Goal: Task Accomplishment & Management: Manage account settings

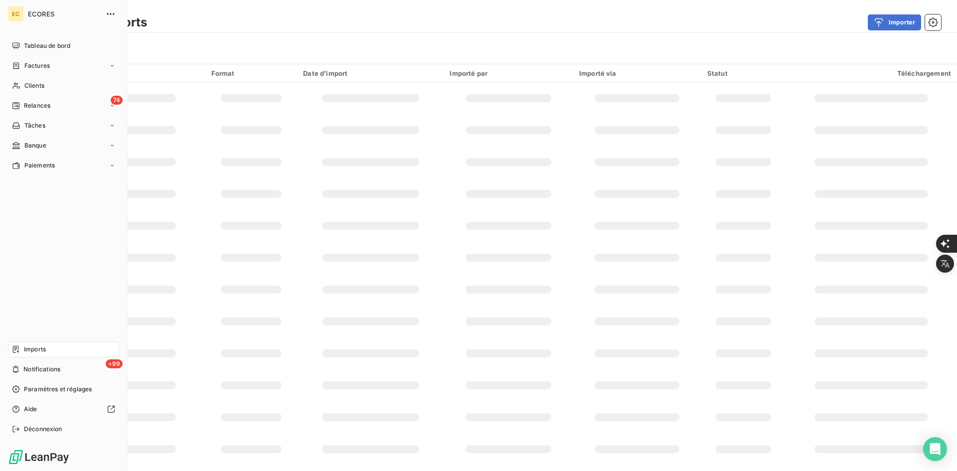
click at [30, 350] on span "Imports" at bounding box center [35, 349] width 22 height 9
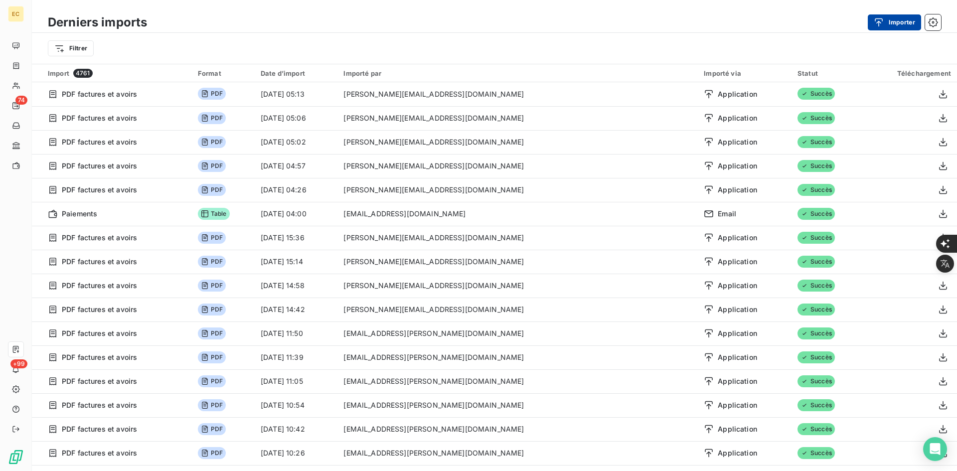
click at [889, 24] on button "Importer" at bounding box center [894, 22] width 53 height 16
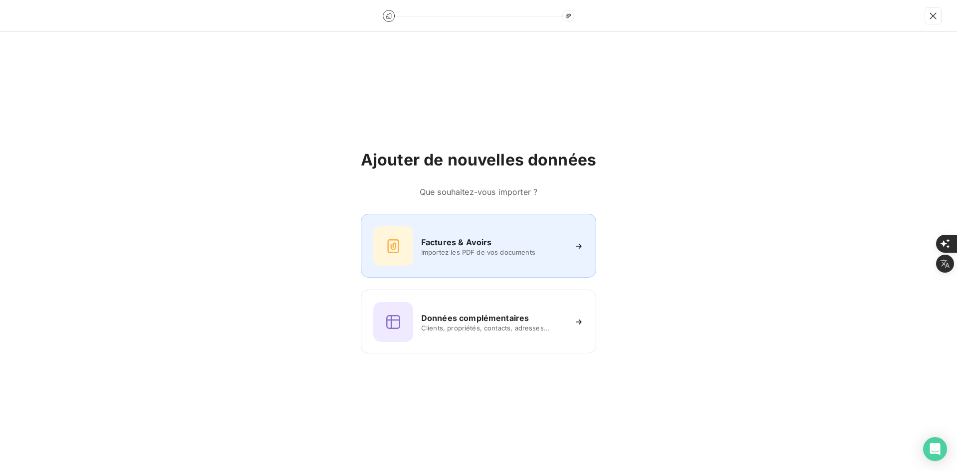
click at [488, 246] on h6 "Factures & Avoirs" at bounding box center [456, 242] width 71 height 12
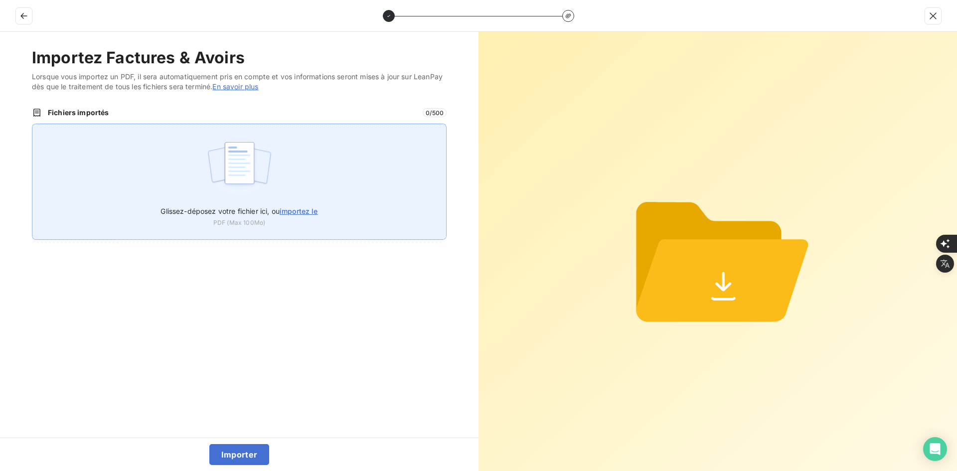
click at [276, 177] on div "Glissez-déposez votre fichier ici, ou importez le PDF (Max 100Mo)" at bounding box center [239, 182] width 415 height 116
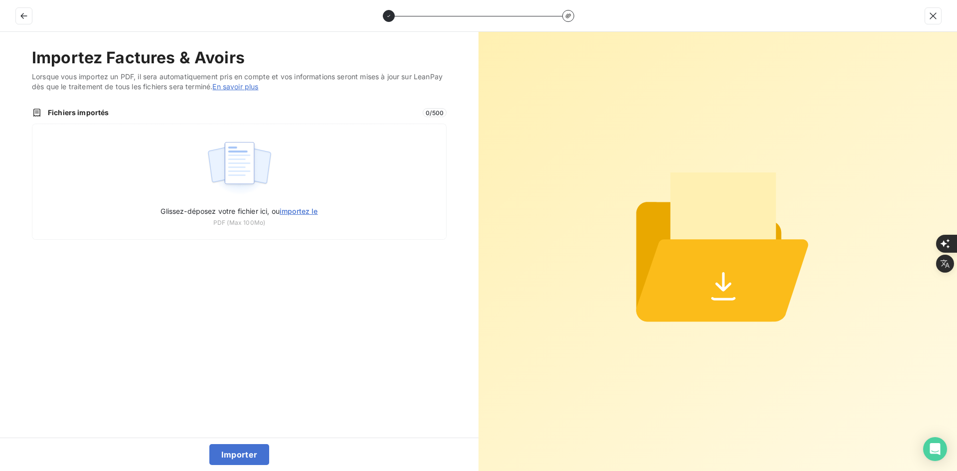
type input "C:\fakepath\FER-2025-0121.pdf"
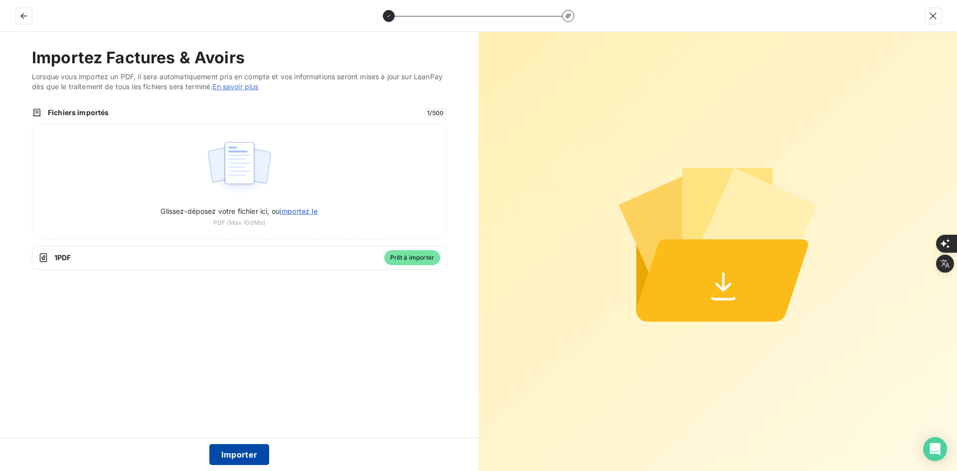
click at [240, 455] on button "Importer" at bounding box center [239, 454] width 60 height 21
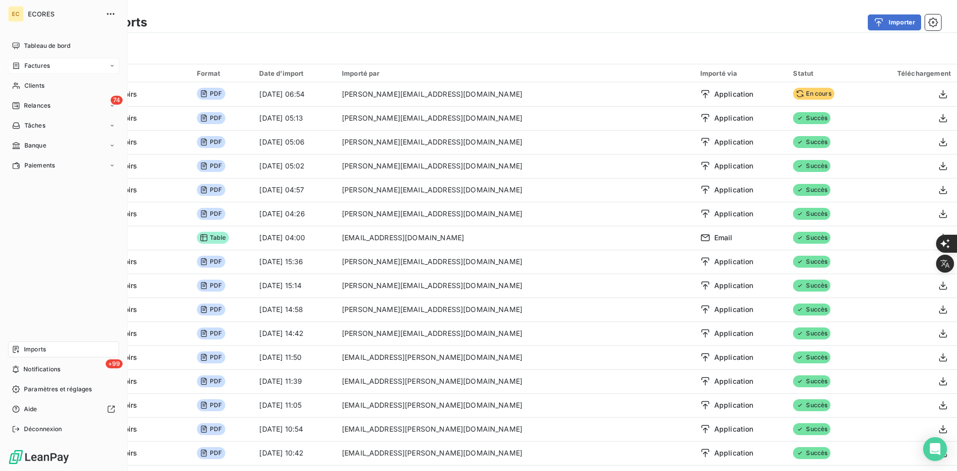
click at [36, 67] on span "Factures" at bounding box center [36, 65] width 25 height 9
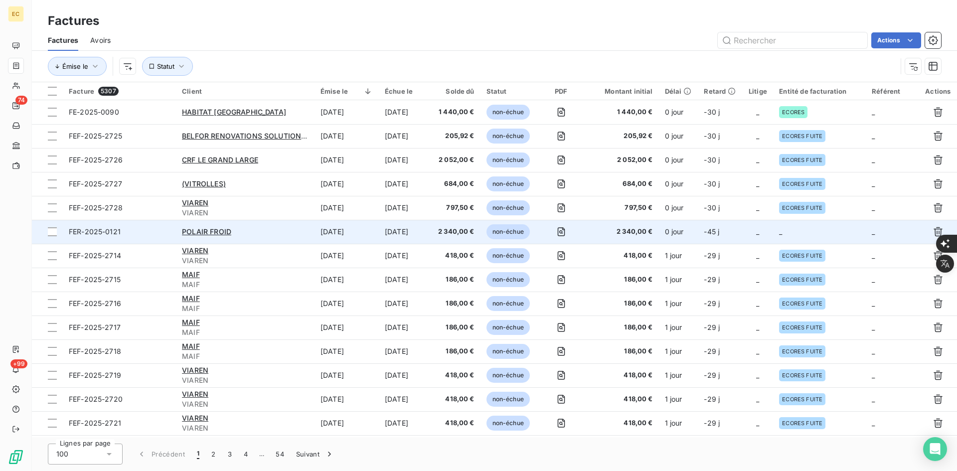
click at [733, 227] on td "-45 j" at bounding box center [720, 232] width 44 height 24
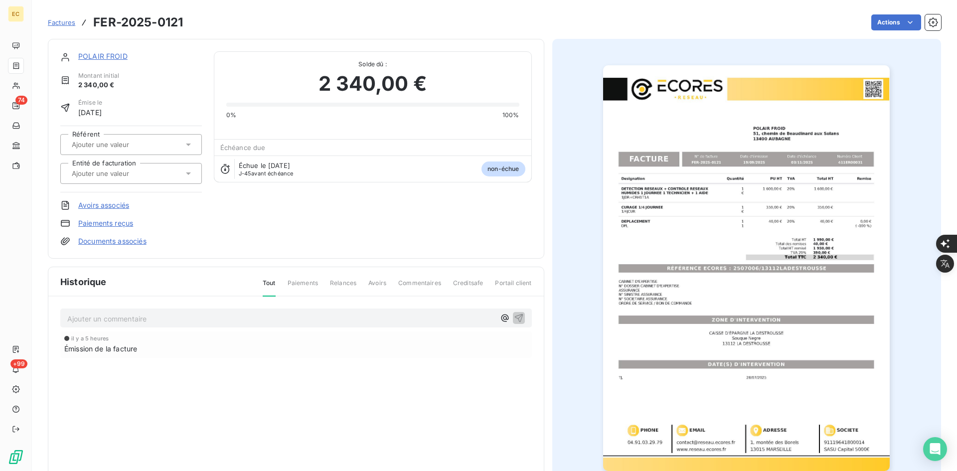
click at [162, 183] on div at bounding box center [131, 173] width 142 height 21
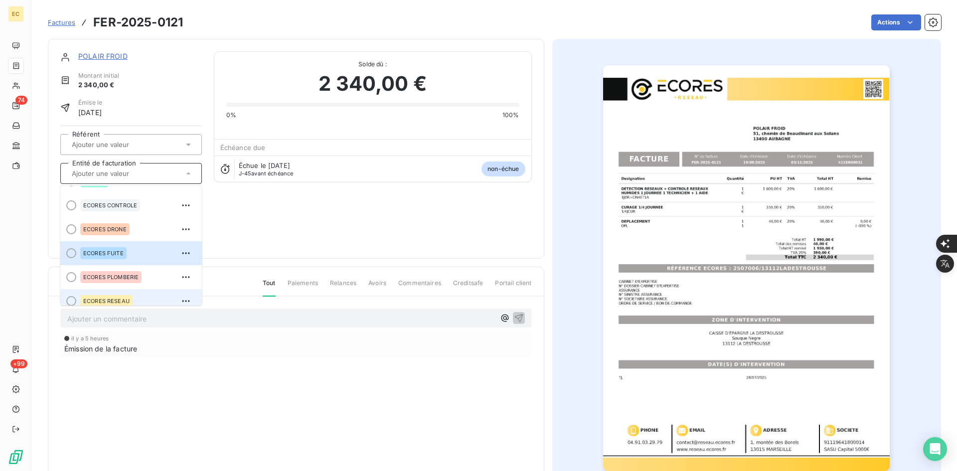
scroll to position [28, 0]
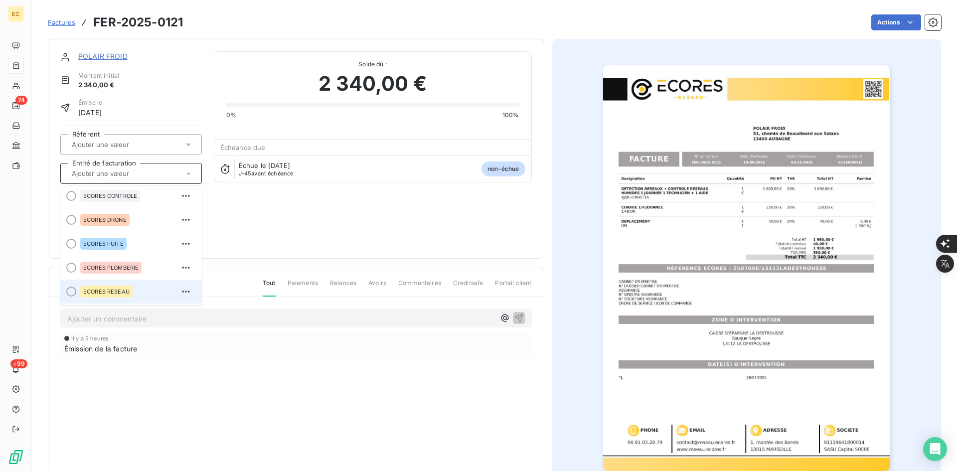
click at [123, 290] on span "ECORES RESEAU" at bounding box center [106, 292] width 46 height 6
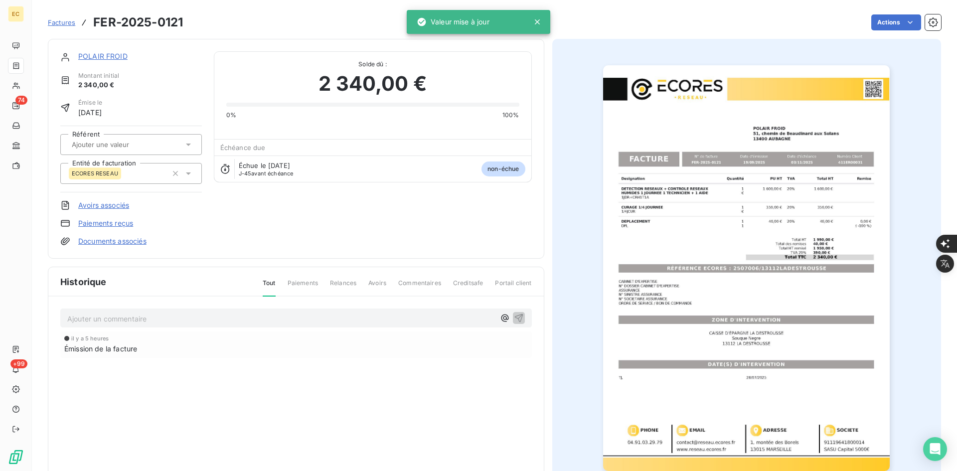
click at [138, 239] on link "Documents associés" at bounding box center [112, 241] width 68 height 10
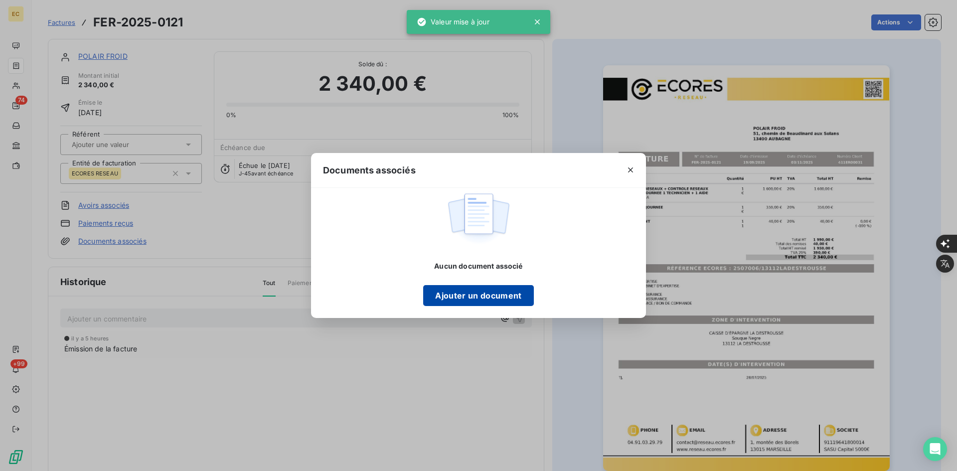
click at [501, 301] on button "Ajouter un document" at bounding box center [478, 295] width 110 height 21
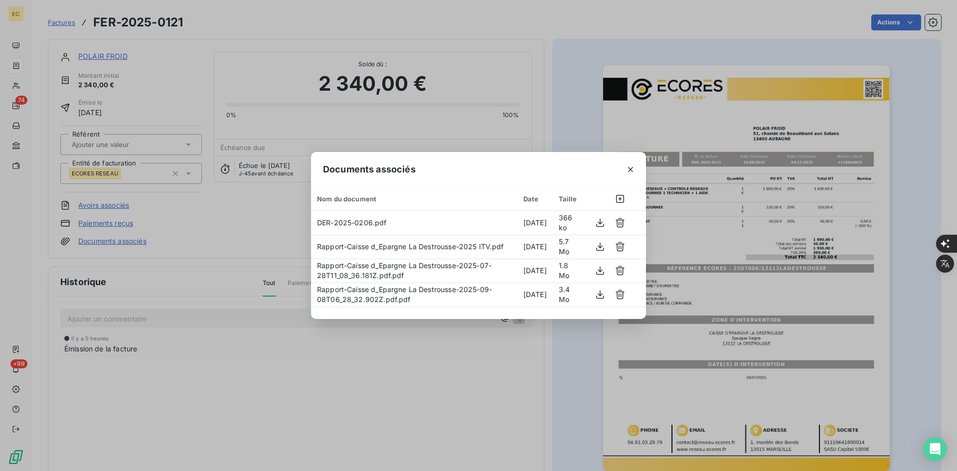
click at [629, 169] on icon "button" at bounding box center [631, 169] width 10 height 10
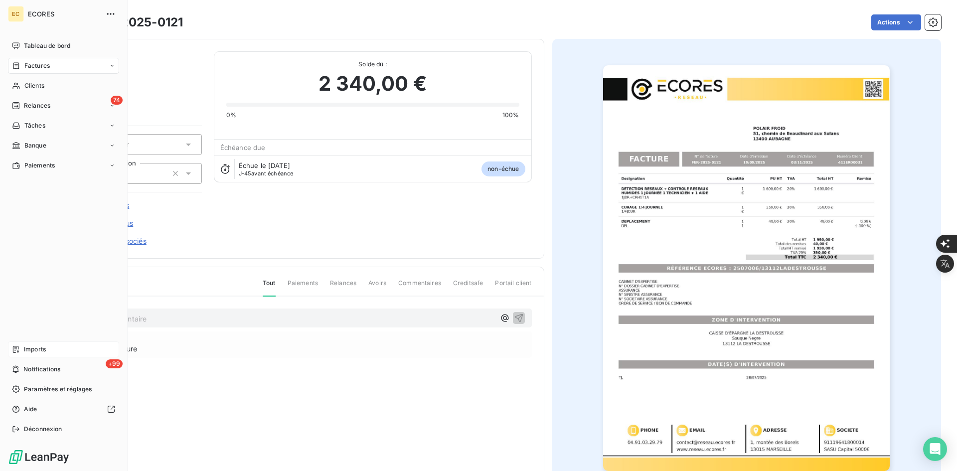
click at [23, 346] on div "Imports" at bounding box center [63, 349] width 111 height 16
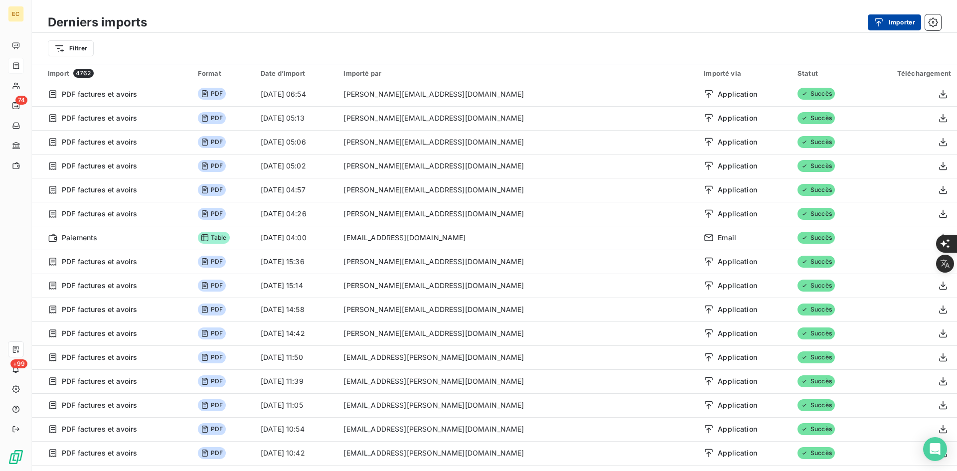
click at [902, 17] on button "Importer" at bounding box center [894, 22] width 53 height 16
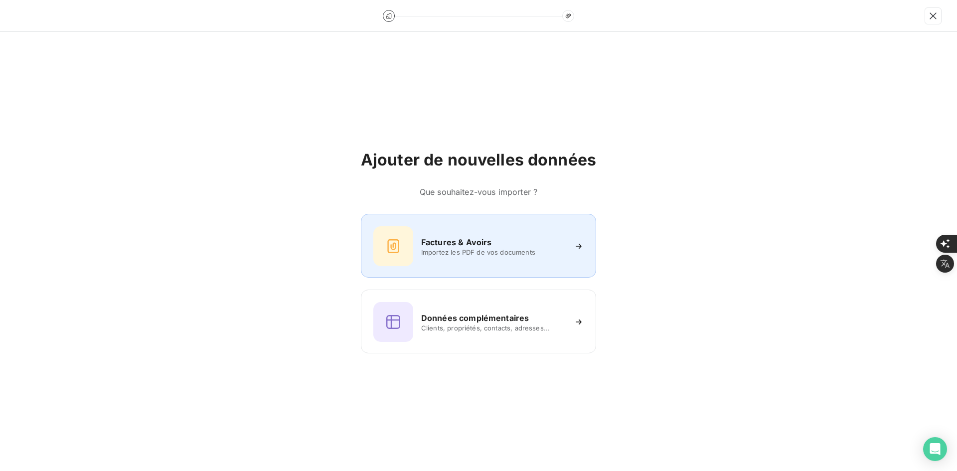
click at [441, 243] on h6 "Factures & Avoirs" at bounding box center [456, 242] width 71 height 12
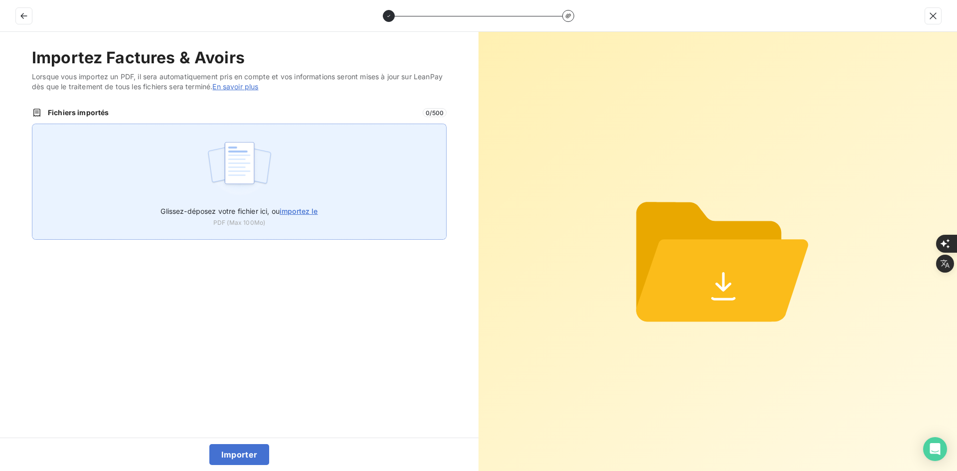
click at [315, 157] on div "Glissez-déposez votre fichier ici, ou importez le PDF (Max 100Mo)" at bounding box center [239, 182] width 415 height 116
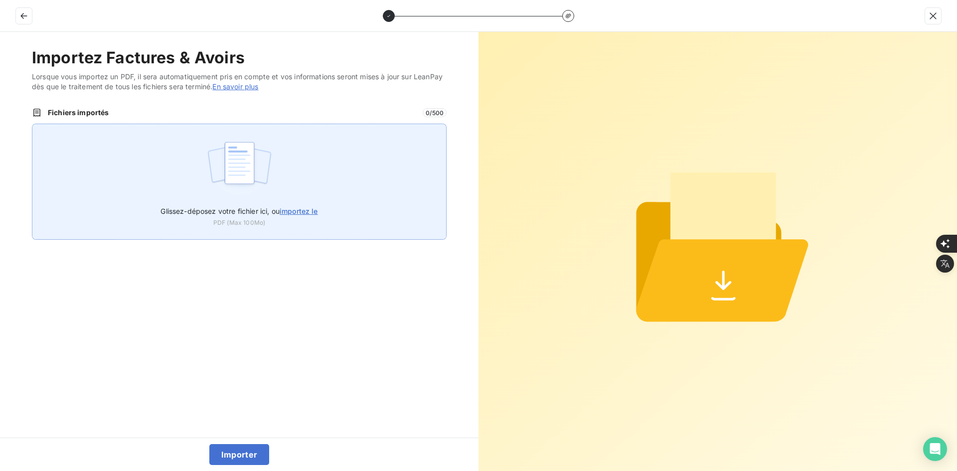
type input "C:\fakepath\FEF-2025-2729.pdf"
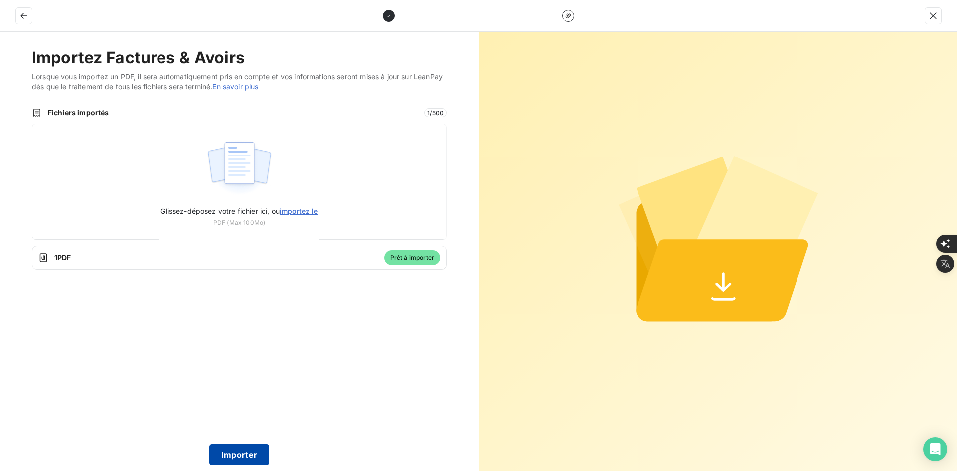
click at [261, 451] on button "Importer" at bounding box center [239, 454] width 60 height 21
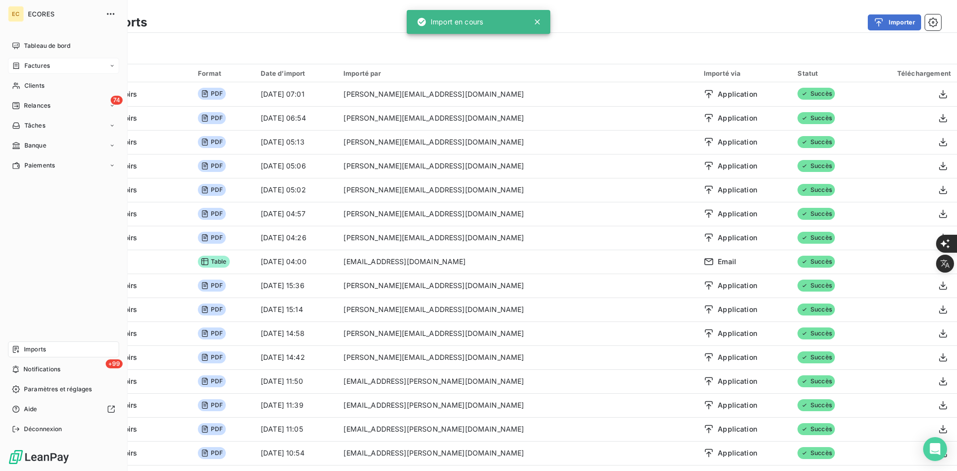
click at [11, 64] on div "Factures" at bounding box center [63, 66] width 111 height 16
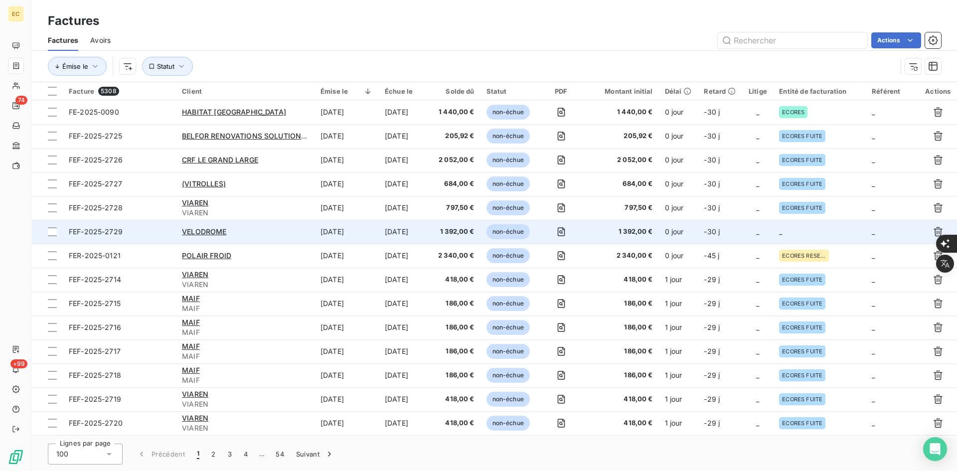
click at [676, 230] on td "0 jour" at bounding box center [678, 232] width 39 height 24
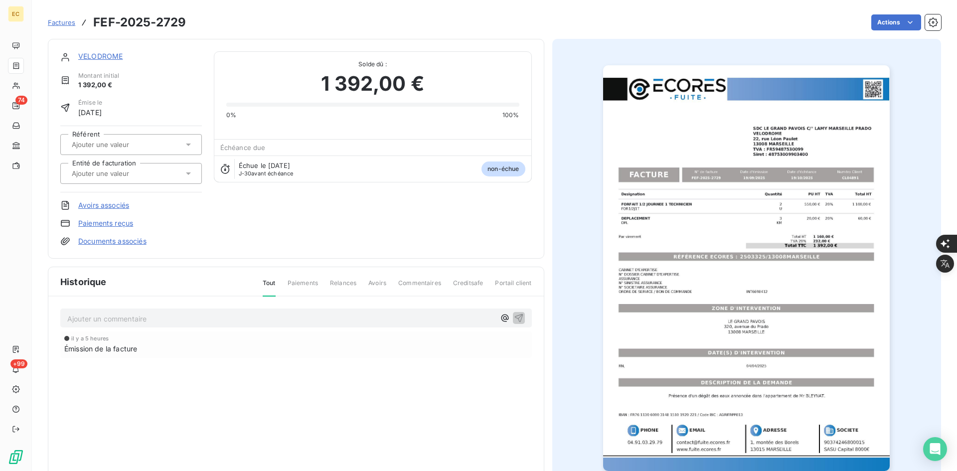
click at [123, 182] on div at bounding box center [131, 173] width 142 height 21
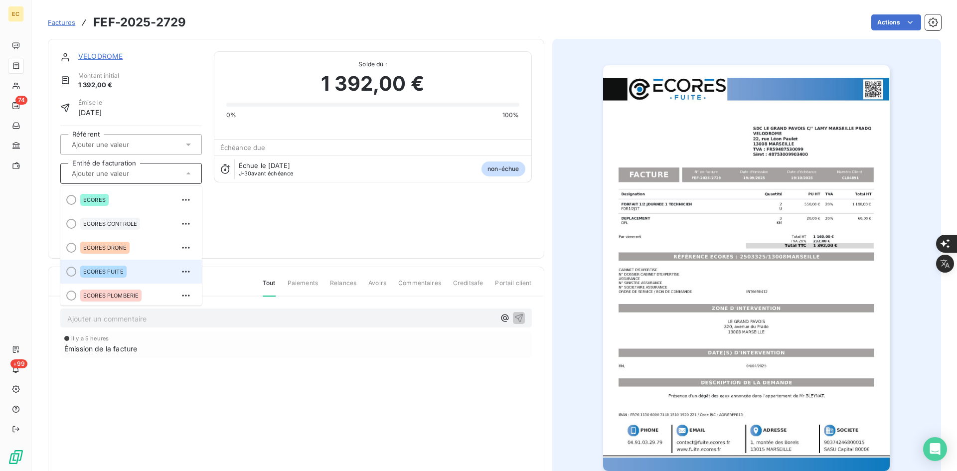
click at [139, 276] on div "ECORES FUITE" at bounding box center [137, 272] width 114 height 16
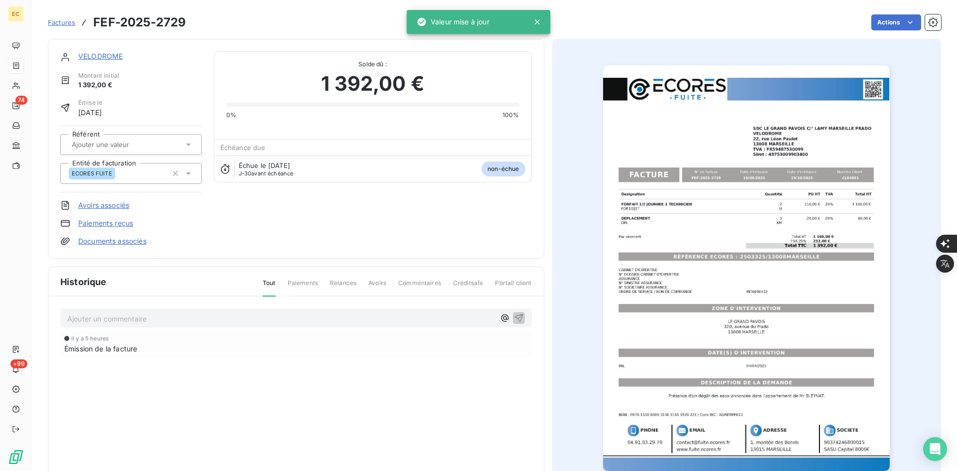
click at [130, 240] on link "Documents associés" at bounding box center [112, 241] width 68 height 10
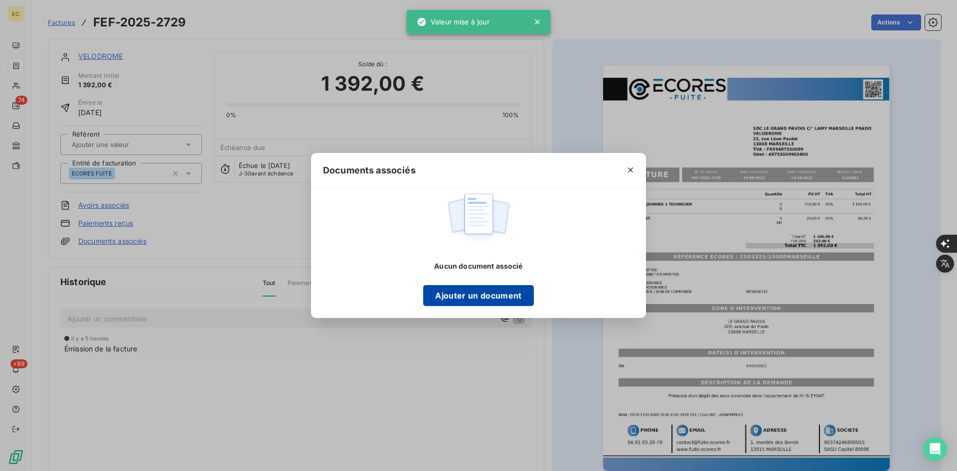
click at [479, 295] on button "Ajouter un document" at bounding box center [478, 295] width 110 height 21
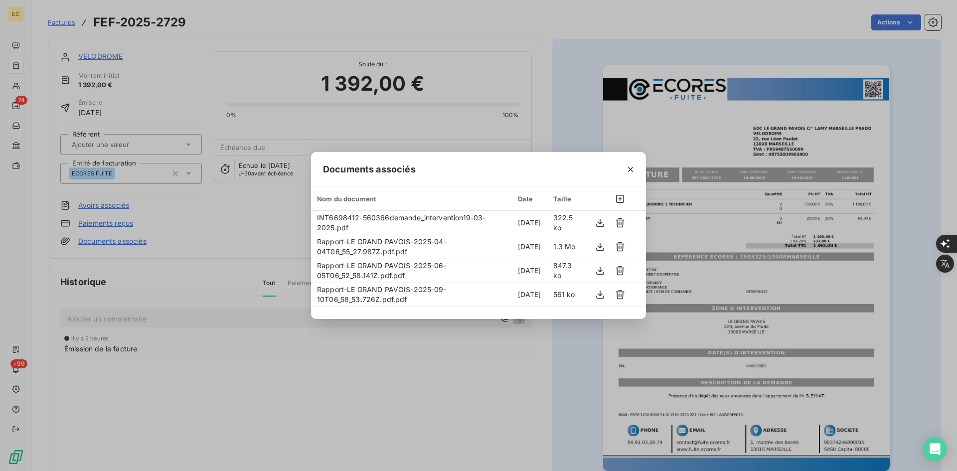
click at [634, 170] on icon "button" at bounding box center [631, 169] width 10 height 10
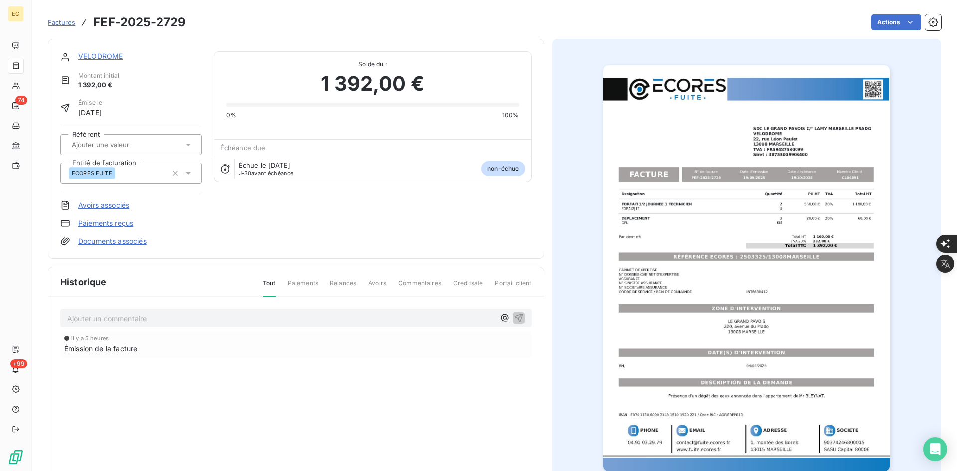
drag, startPoint x: 54, startPoint y: 22, endPoint x: 74, endPoint y: 27, distance: 20.6
click at [55, 22] on span "Factures" at bounding box center [61, 22] width 27 height 8
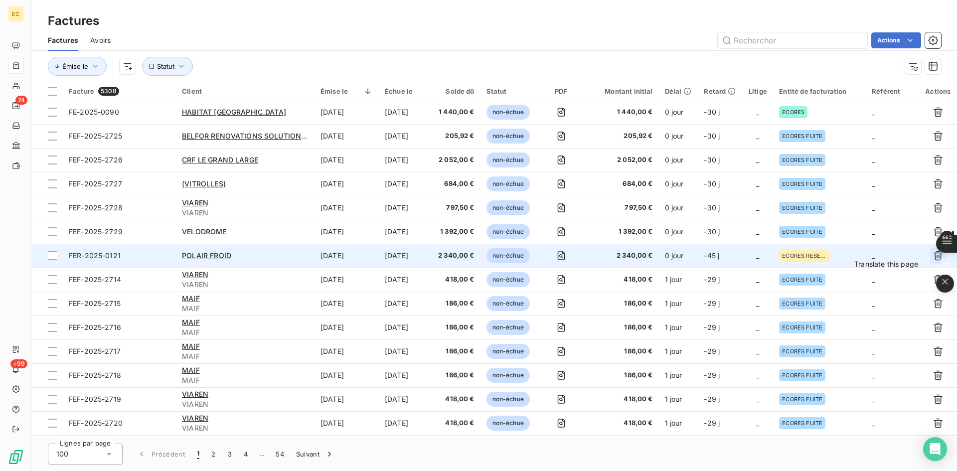
click at [944, 279] on icon "button" at bounding box center [945, 282] width 10 height 10
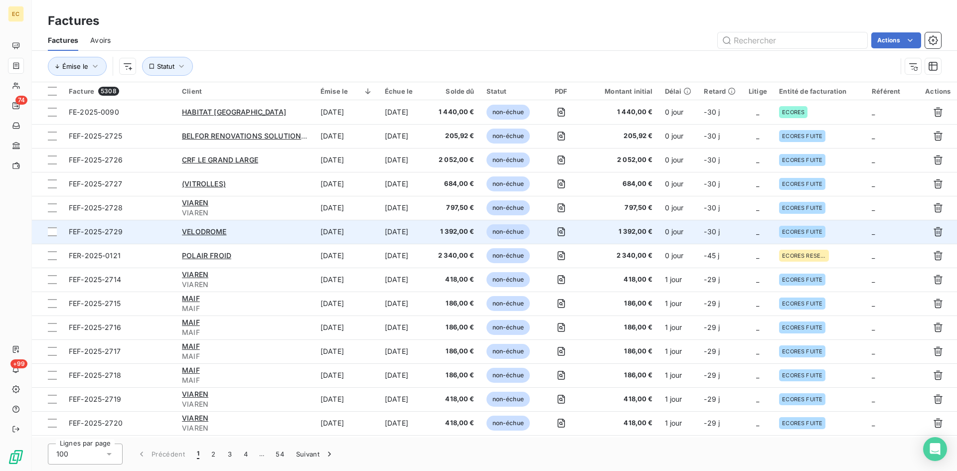
click at [937, 241] on td at bounding box center [938, 232] width 38 height 24
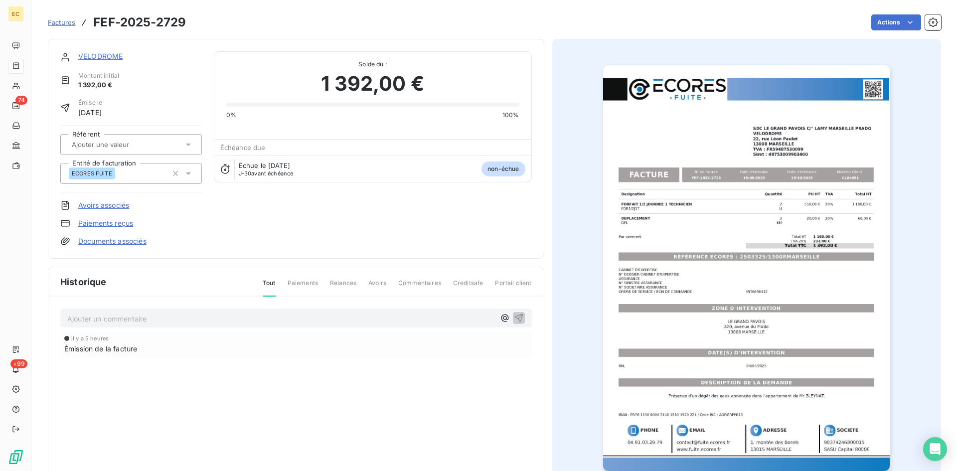
click at [61, 23] on span "Factures" at bounding box center [61, 22] width 27 height 8
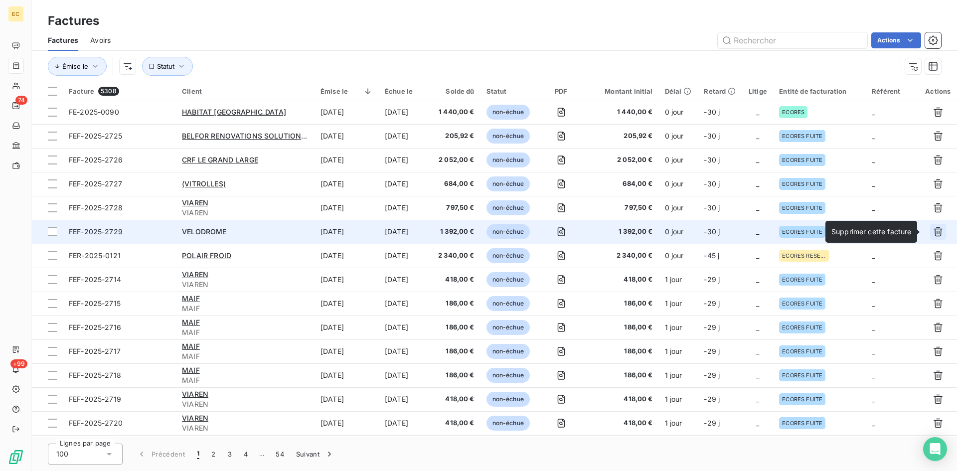
click at [936, 233] on icon "button" at bounding box center [938, 232] width 10 height 10
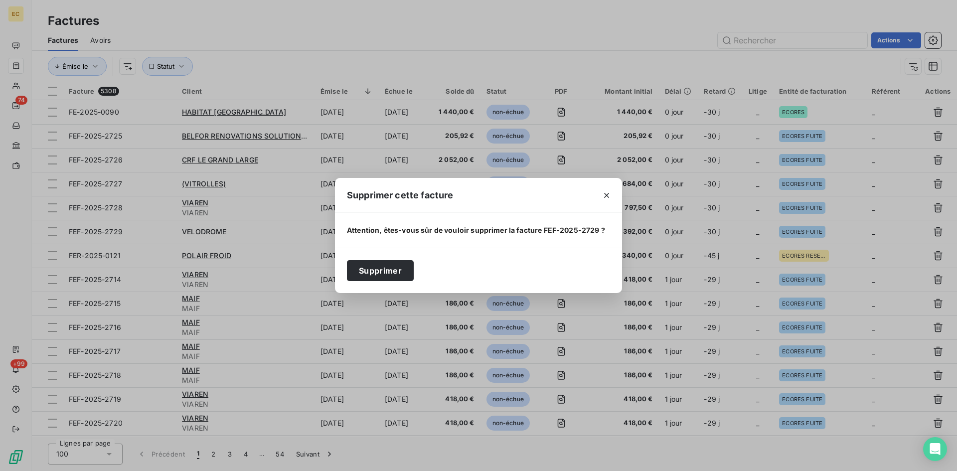
drag, startPoint x: 398, startPoint y: 274, endPoint x: 932, endPoint y: 207, distance: 537.5
click at [398, 273] on button "Supprimer" at bounding box center [380, 270] width 67 height 21
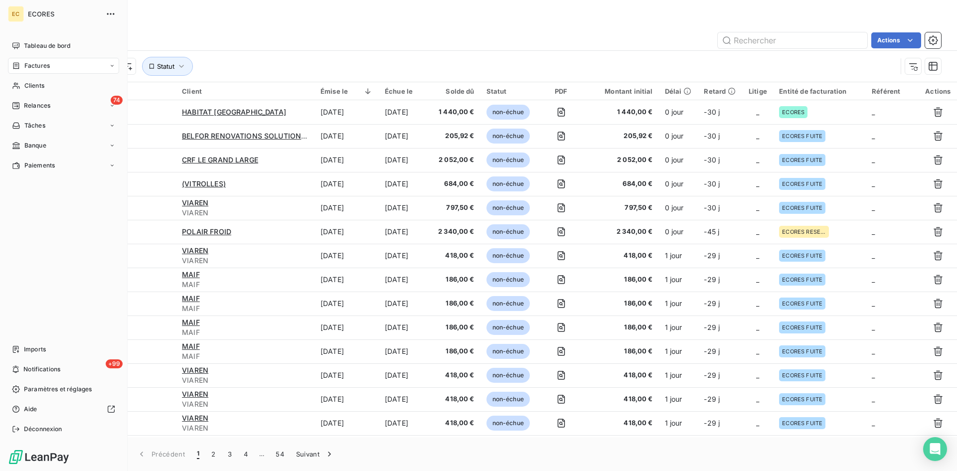
click at [26, 345] on span "Imports" at bounding box center [35, 349] width 22 height 9
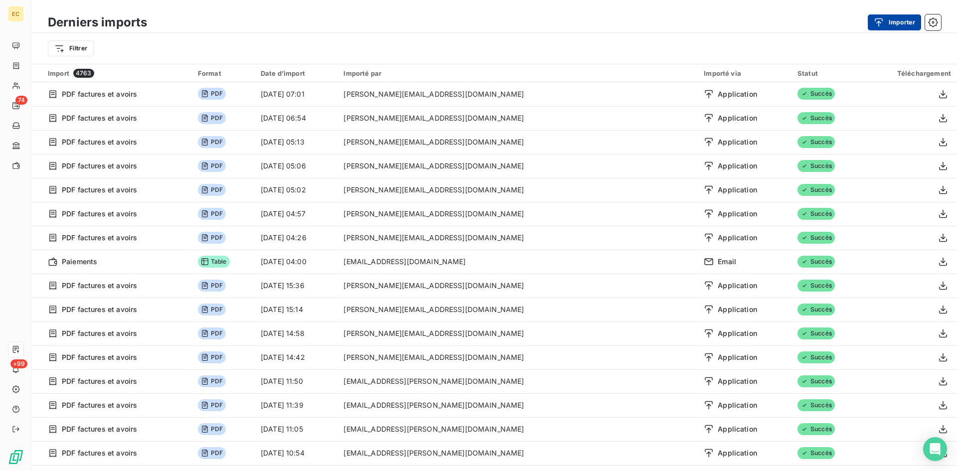
click at [913, 20] on button "Importer" at bounding box center [894, 22] width 53 height 16
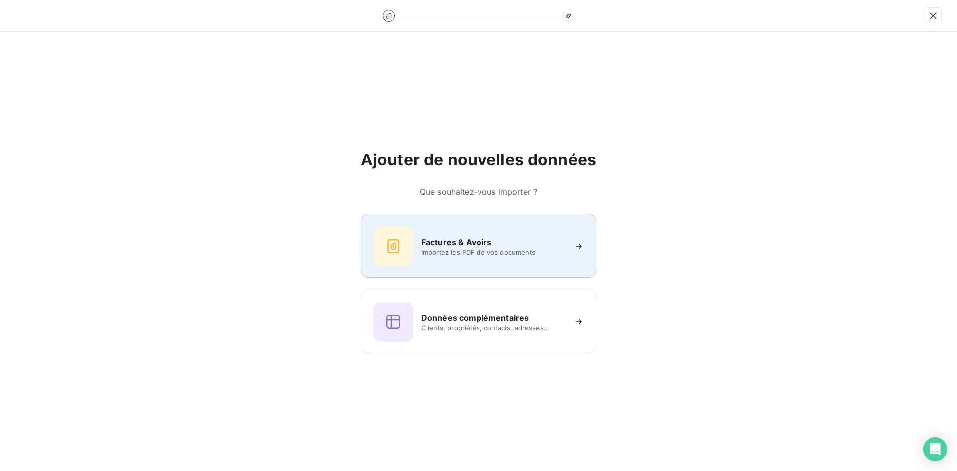
click at [482, 257] on div "Factures & Avoirs Importez les PDF de vos documents" at bounding box center [478, 246] width 210 height 40
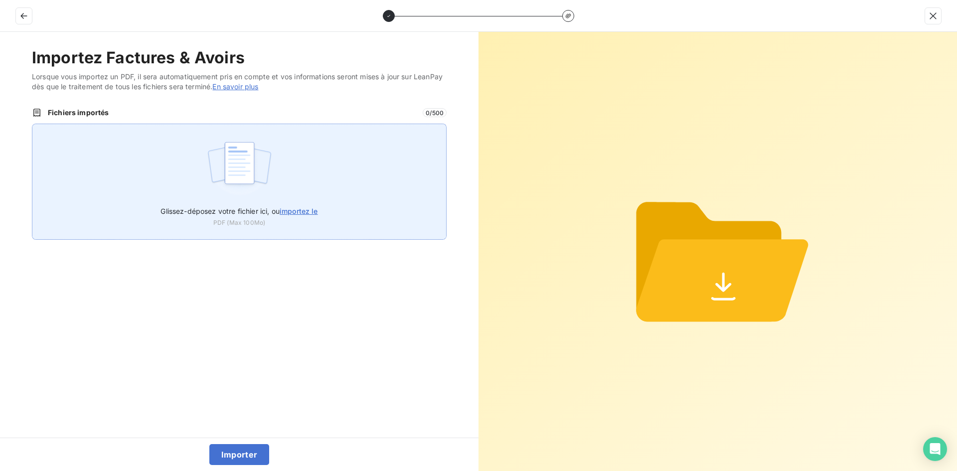
click at [352, 202] on div "Glissez-déposez votre fichier ici, ou importez le PDF (Max 100Mo)" at bounding box center [239, 182] width 415 height 116
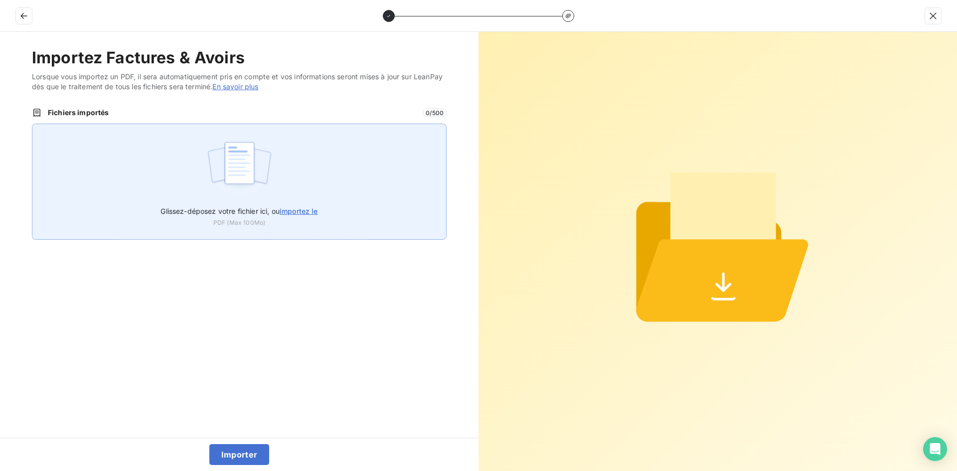
type input "C:\fakepath\FEF-2025-2729.pdf"
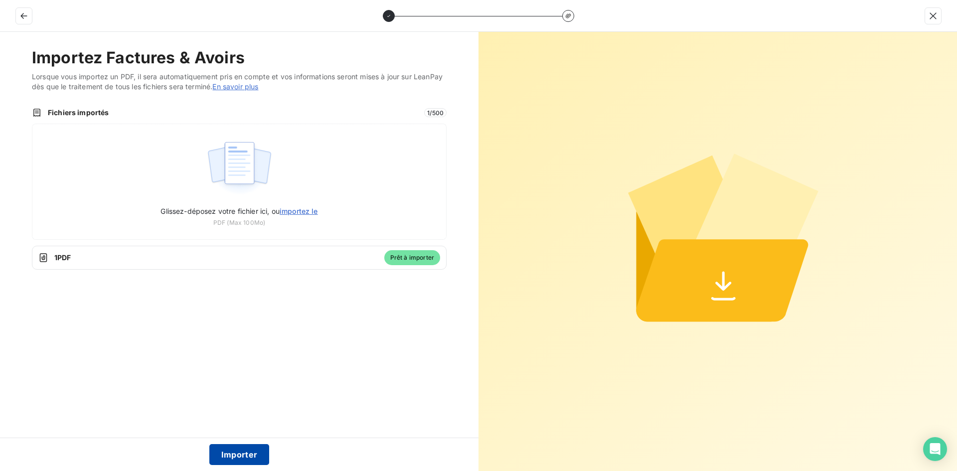
click at [250, 460] on button "Importer" at bounding box center [239, 454] width 60 height 21
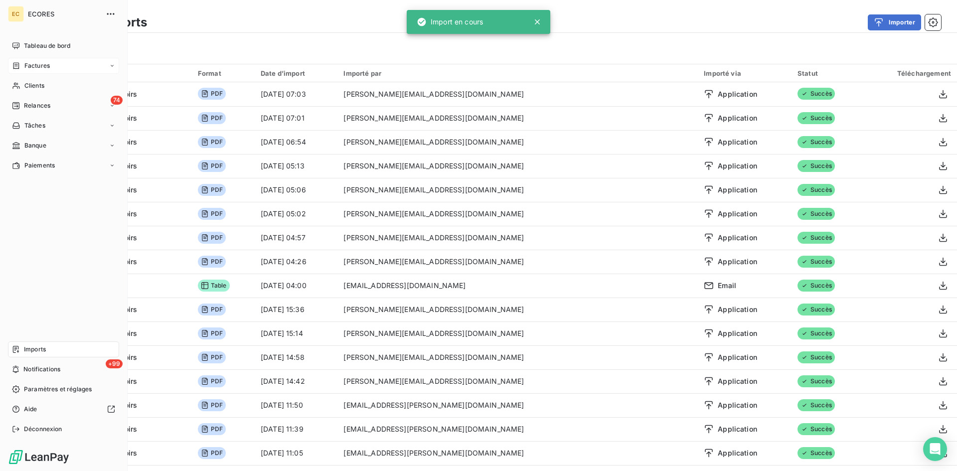
click at [23, 64] on div "Factures" at bounding box center [31, 65] width 38 height 9
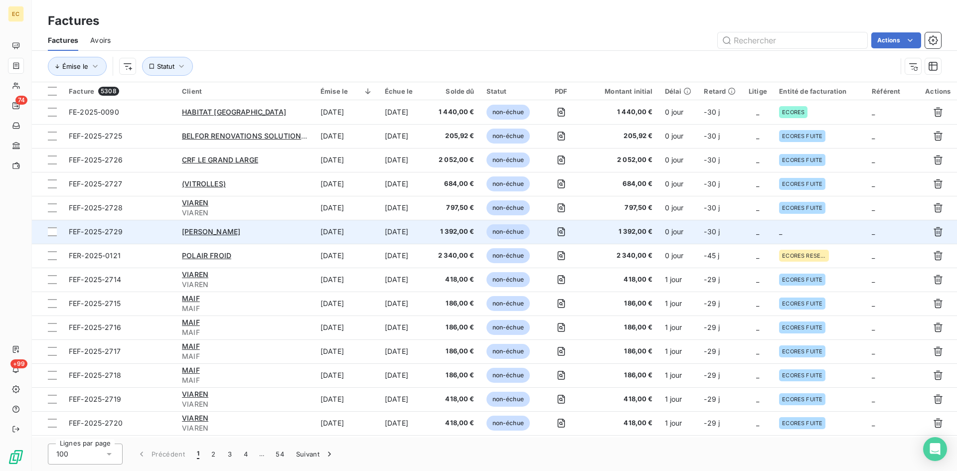
drag, startPoint x: 931, startPoint y: 233, endPoint x: 852, endPoint y: 236, distance: 78.8
click at [933, 233] on icon "button" at bounding box center [938, 232] width 10 height 10
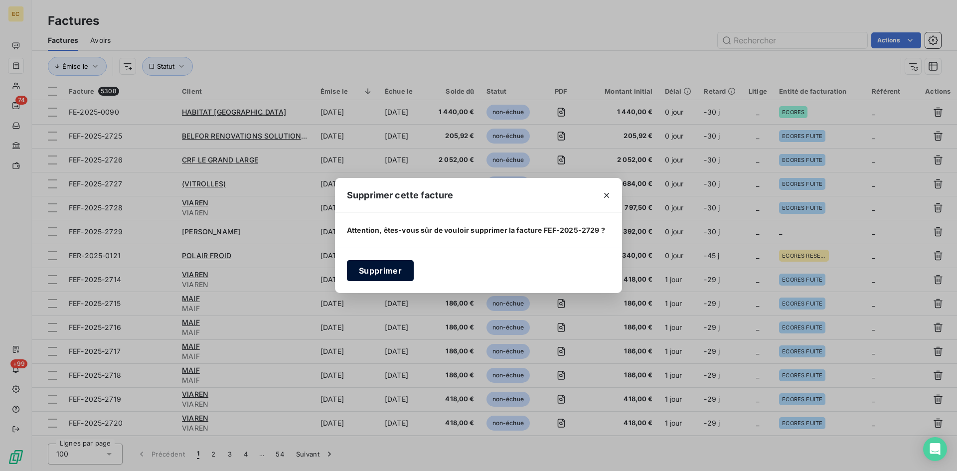
click at [385, 273] on button "Supprimer" at bounding box center [380, 270] width 67 height 21
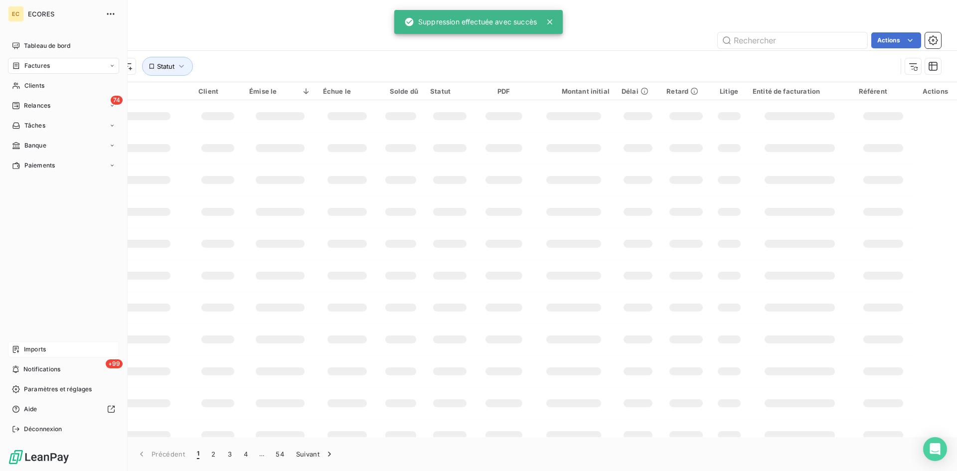
click at [26, 352] on span "Imports" at bounding box center [35, 349] width 22 height 9
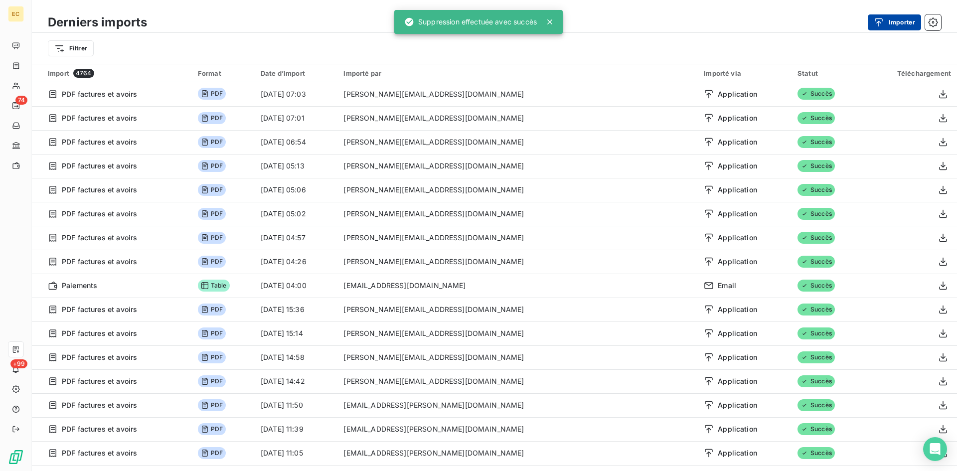
click at [892, 19] on button "Importer" at bounding box center [894, 22] width 53 height 16
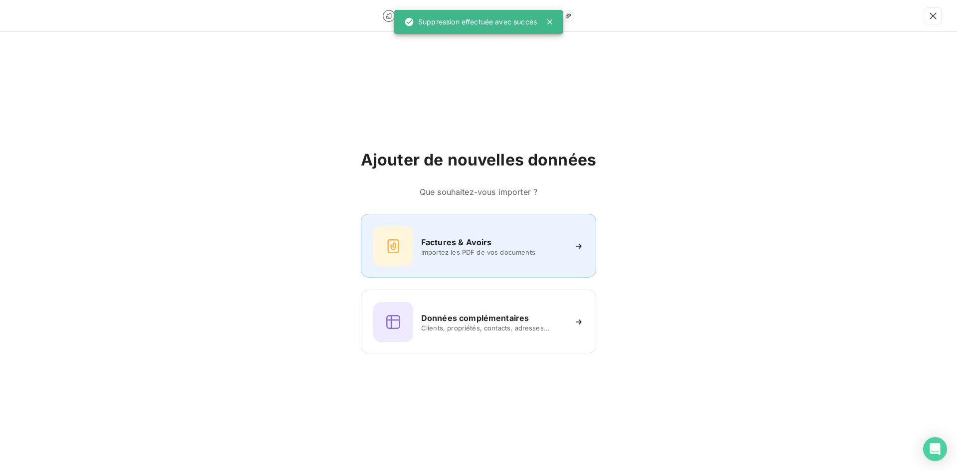
click at [446, 254] on span "Importez les PDF de vos documents" at bounding box center [493, 252] width 145 height 8
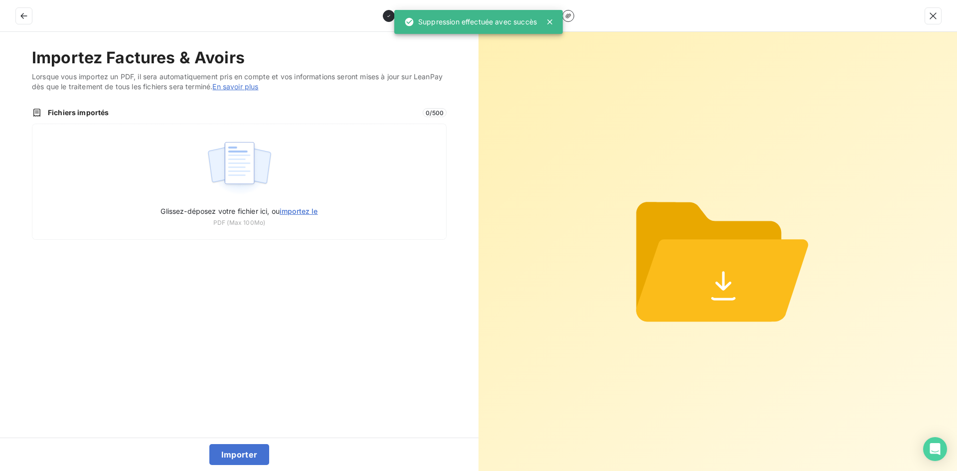
click at [268, 118] on div "Fichiers importés 0 / 500 Glissez-déposez votre fichier ici, ou importez le PDF…" at bounding box center [239, 174] width 415 height 132
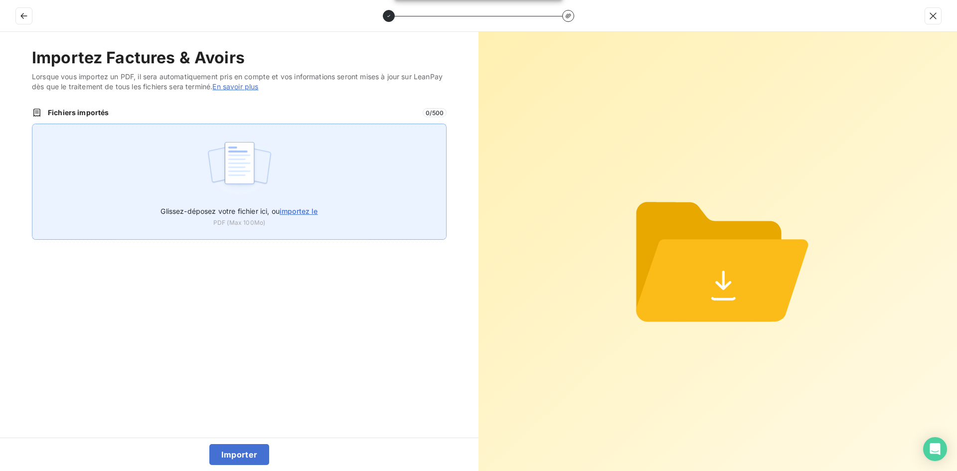
click at [263, 156] on img at bounding box center [239, 168] width 66 height 64
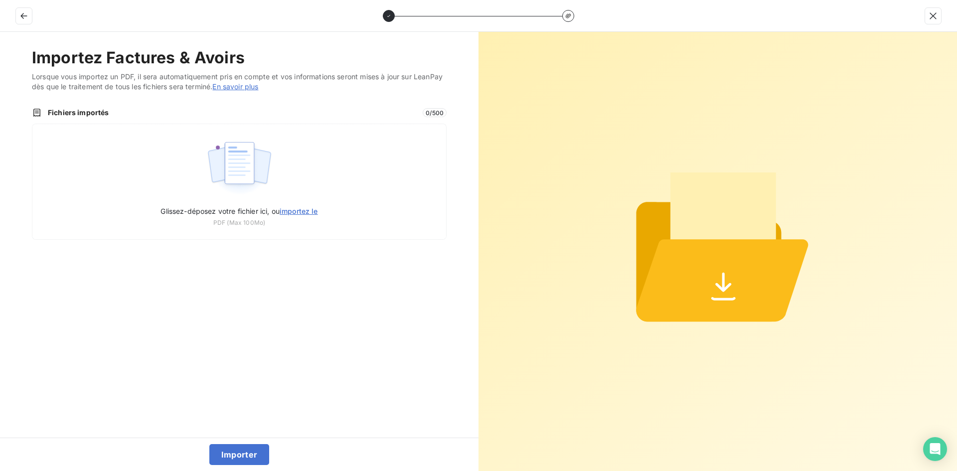
type input "C:\fakepath\FEF-2025-2729.pdf"
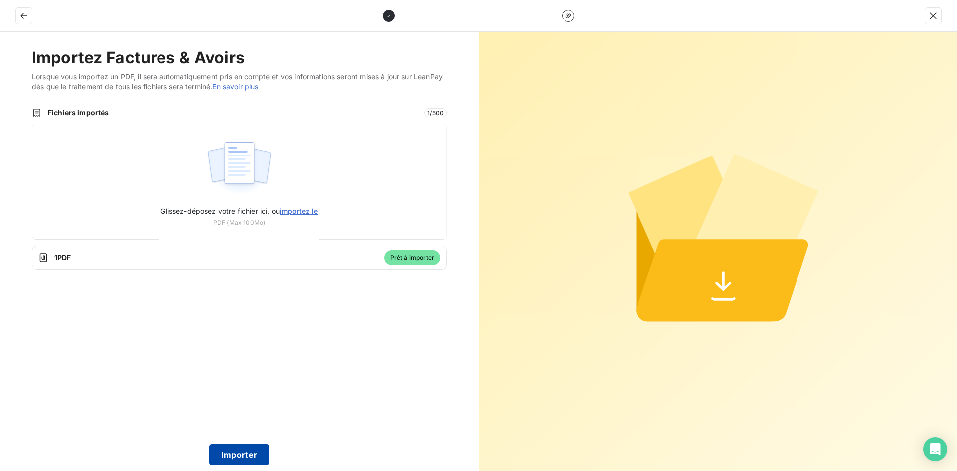
click at [242, 457] on button "Importer" at bounding box center [239, 454] width 60 height 21
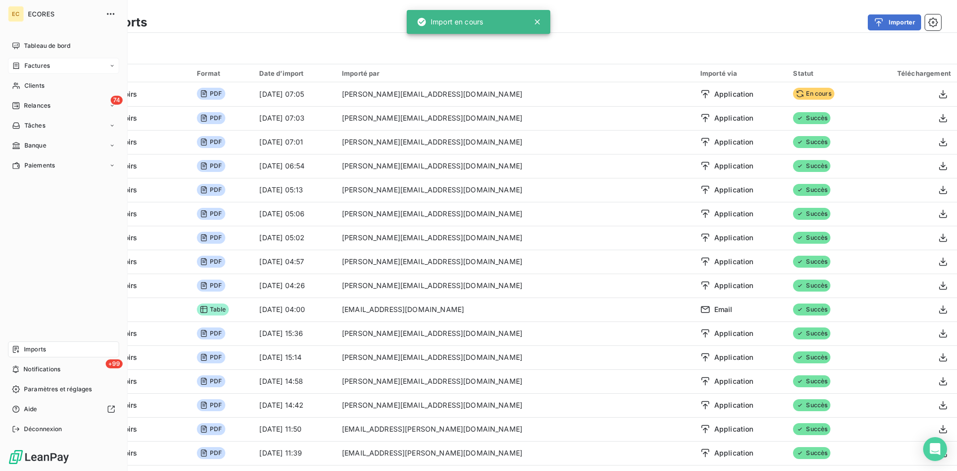
click at [21, 61] on div "Factures" at bounding box center [63, 66] width 111 height 16
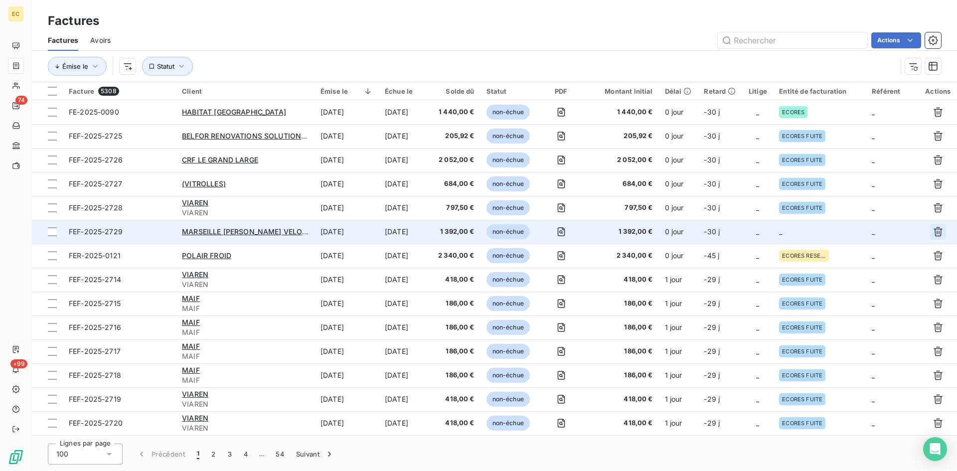
click at [934, 236] on icon "button" at bounding box center [938, 231] width 9 height 9
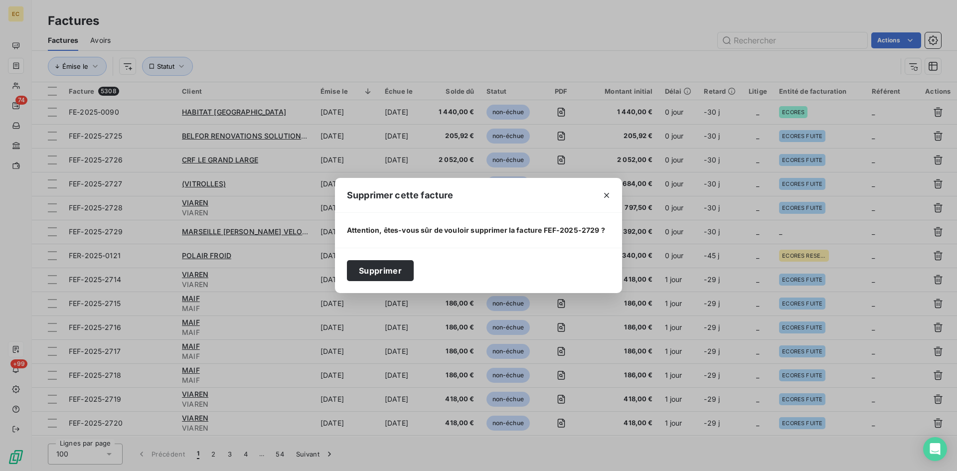
click at [384, 269] on button "Supprimer" at bounding box center [380, 270] width 67 height 21
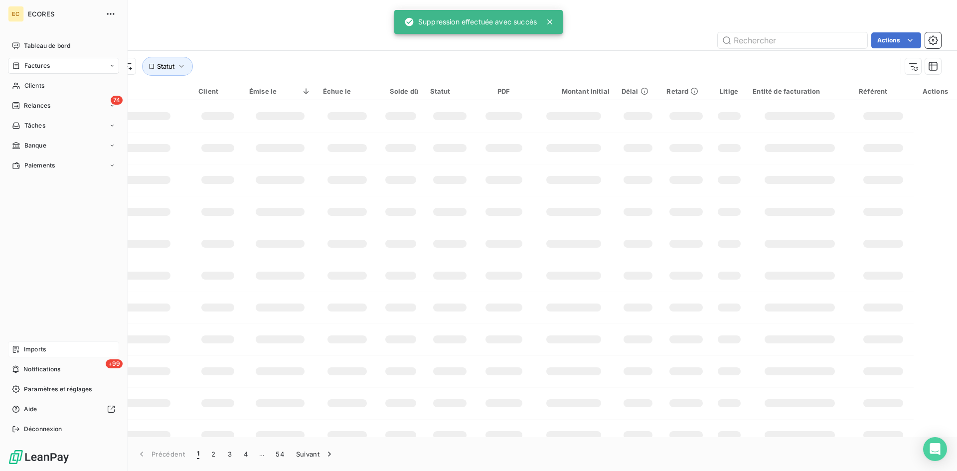
click at [26, 346] on span "Imports" at bounding box center [35, 349] width 22 height 9
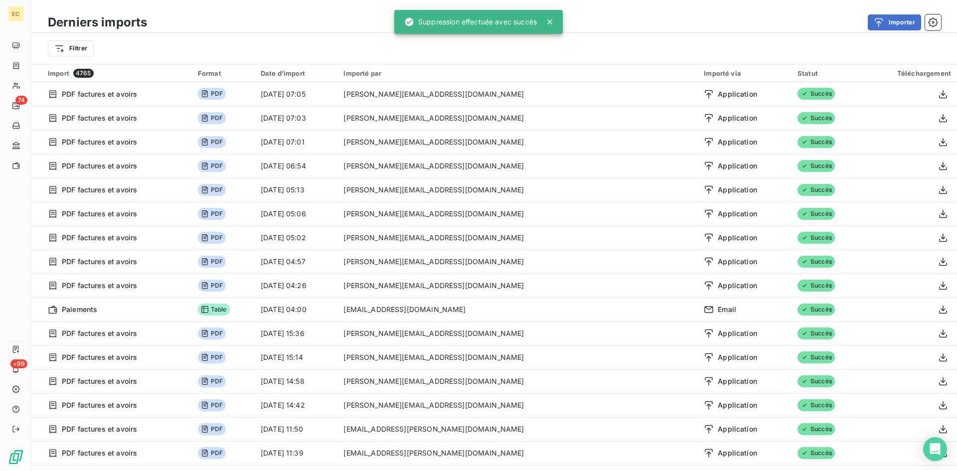
click at [887, 31] on div "Derniers imports Importer" at bounding box center [494, 22] width 925 height 21
click at [887, 23] on div "button" at bounding box center [881, 22] width 15 height 10
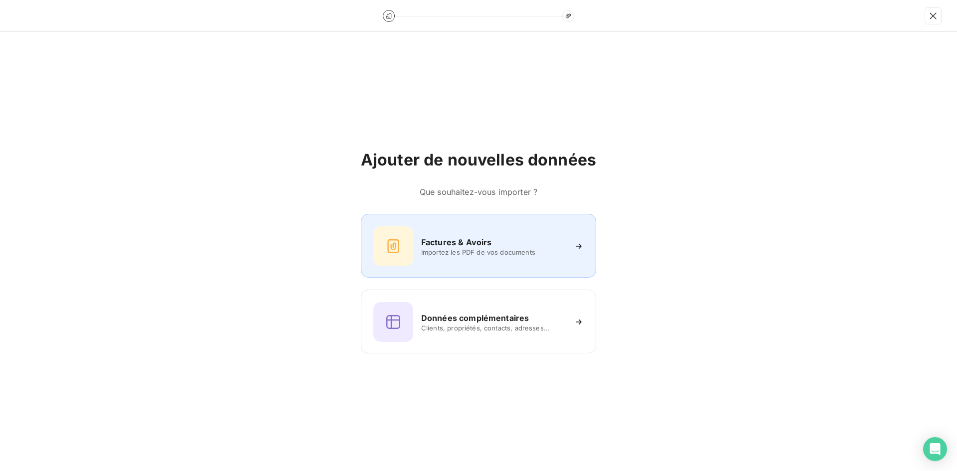
click at [453, 245] on h6 "Factures & Avoirs" at bounding box center [456, 242] width 71 height 12
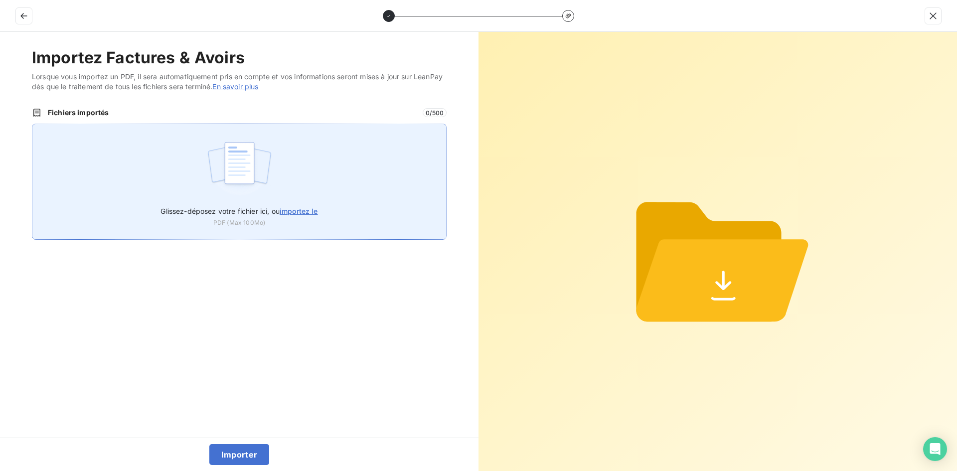
click at [326, 171] on div "Glissez-déposez votre fichier ici, ou importez le PDF (Max 100Mo)" at bounding box center [239, 182] width 415 height 116
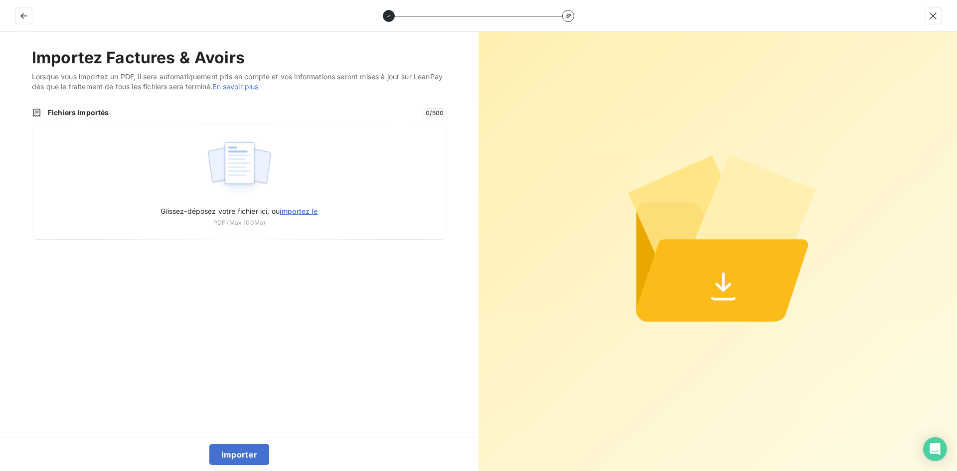
type input "C:\fakepath\FEF-2025-2729.pdf"
click at [251, 458] on button "Importer" at bounding box center [239, 454] width 60 height 21
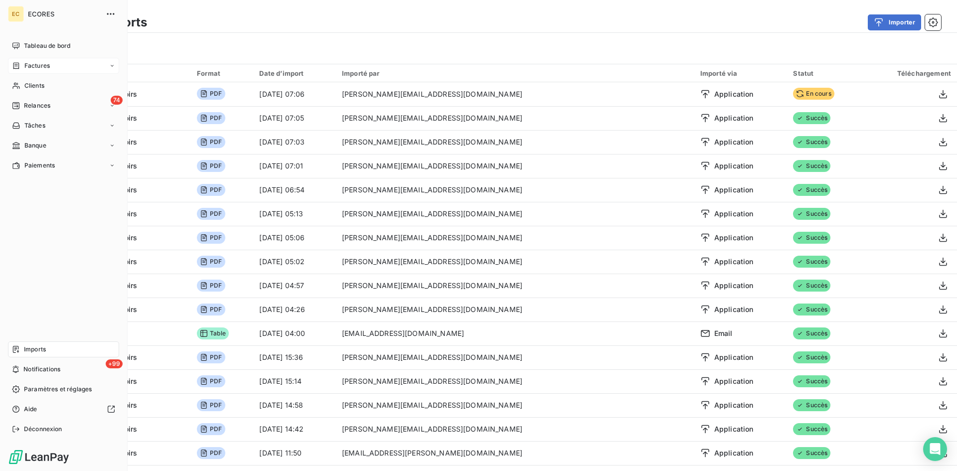
click at [30, 67] on span "Factures" at bounding box center [36, 65] width 25 height 9
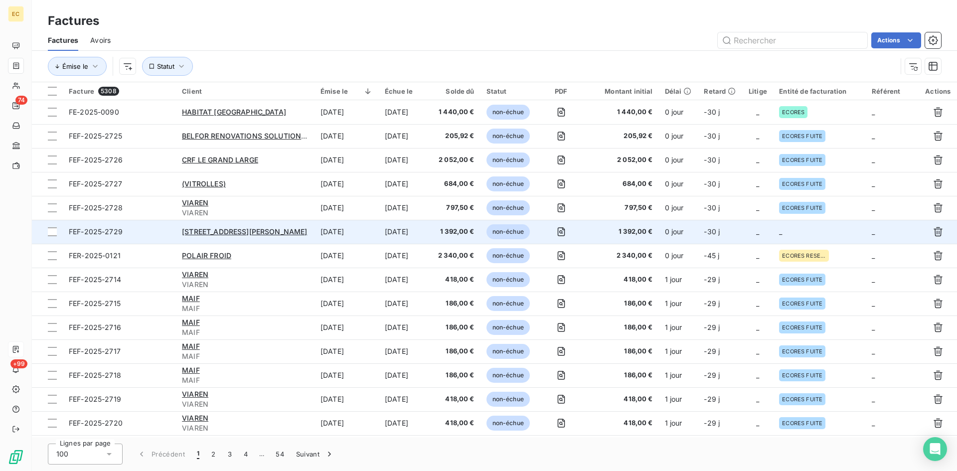
click at [791, 240] on td "_" at bounding box center [819, 232] width 93 height 24
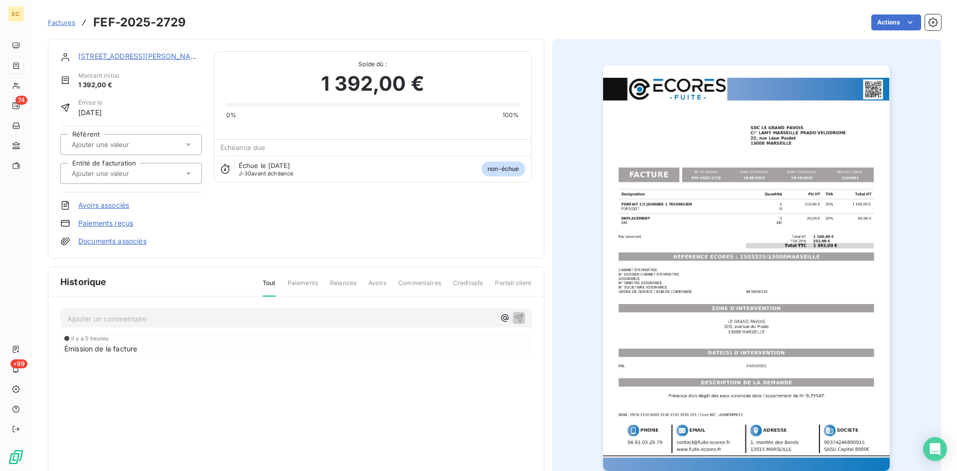
click at [63, 22] on span "Factures" at bounding box center [61, 22] width 27 height 8
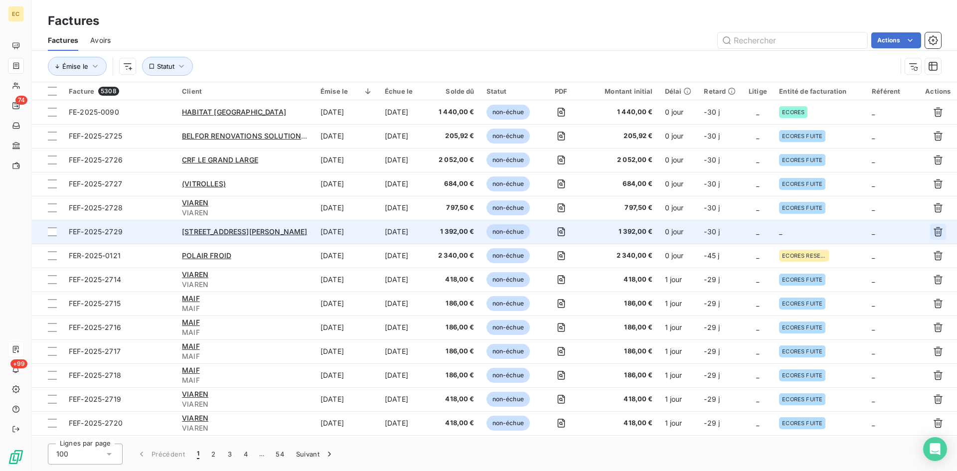
click at [933, 231] on icon "button" at bounding box center [938, 232] width 10 height 10
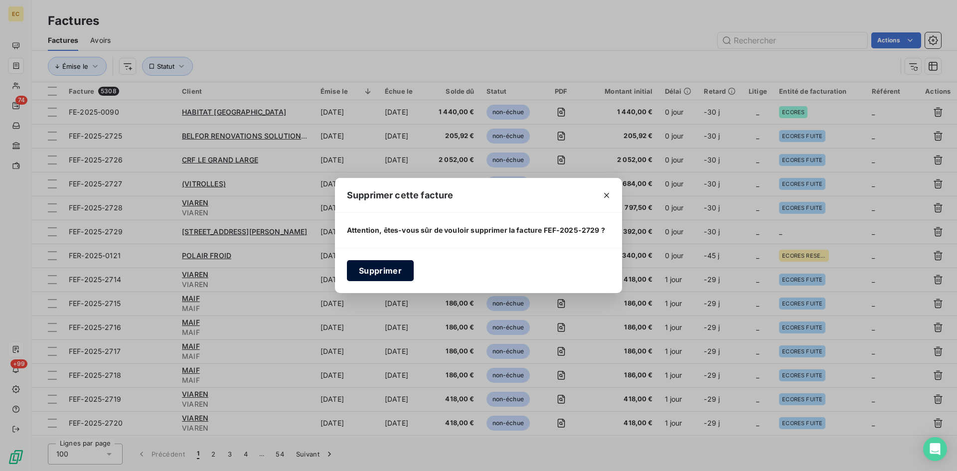
click at [392, 268] on button "Supprimer" at bounding box center [380, 270] width 67 height 21
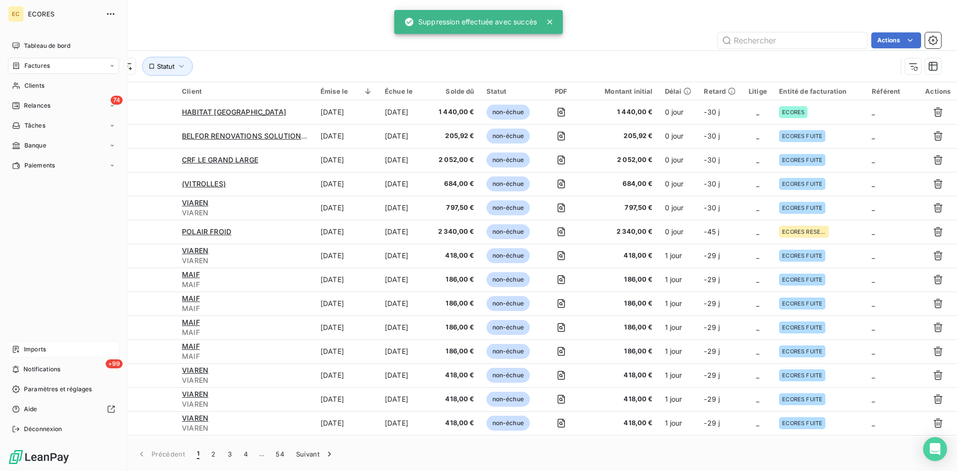
click at [23, 350] on div "Imports" at bounding box center [63, 349] width 111 height 16
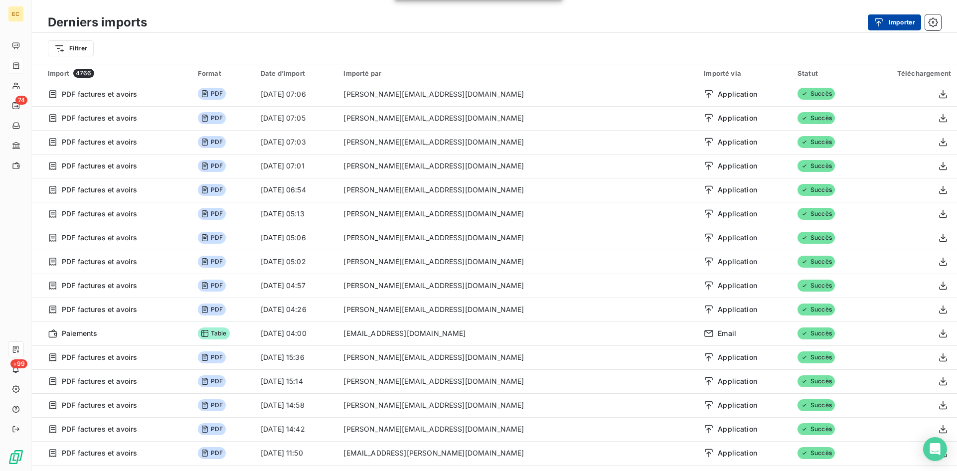
click at [901, 24] on button "Importer" at bounding box center [894, 22] width 53 height 16
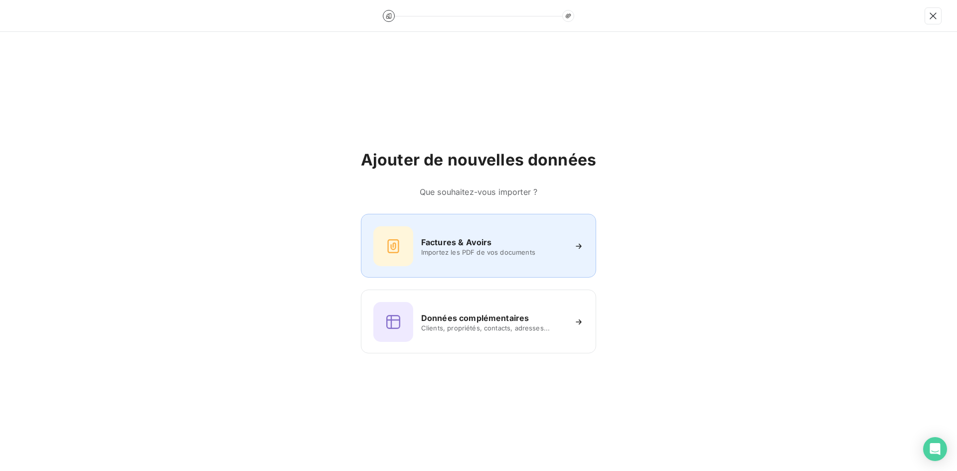
click at [441, 262] on div "Factures & Avoirs Importez les PDF de vos documents" at bounding box center [478, 246] width 210 height 40
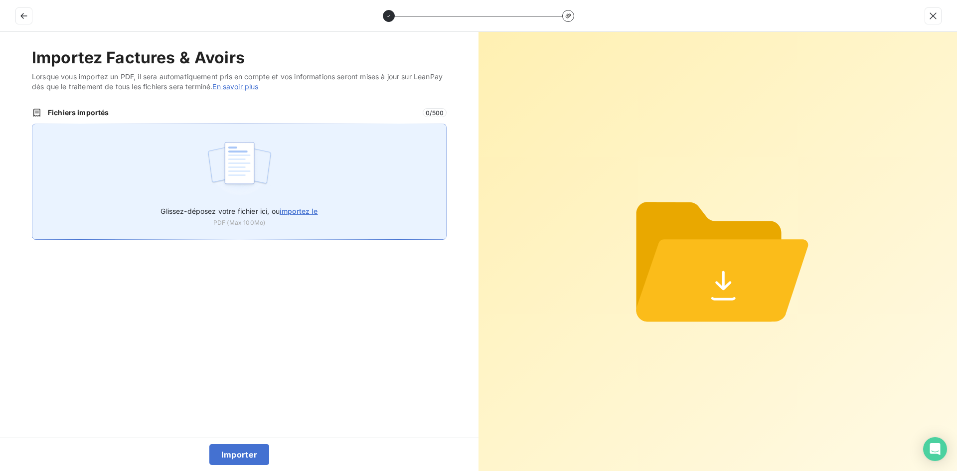
click at [279, 196] on div "Glissez-déposez votre fichier ici, ou importez le PDF (Max 100Mo)" at bounding box center [239, 182] width 415 height 116
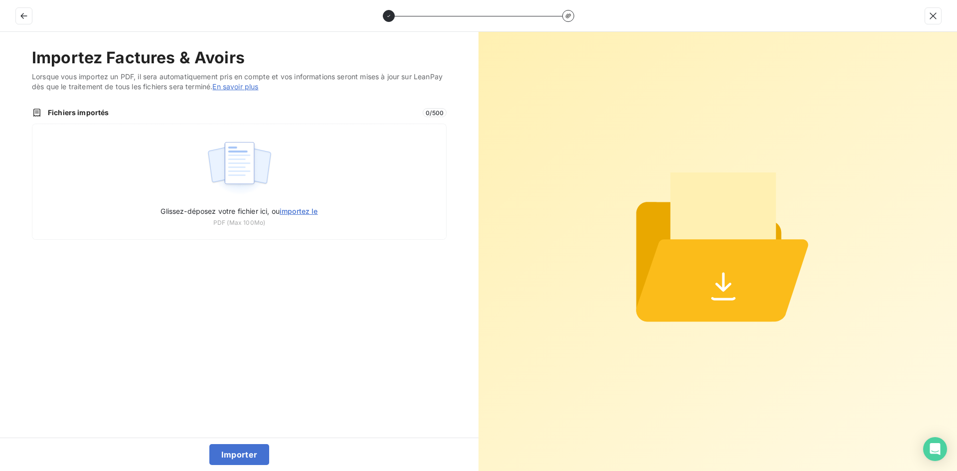
type input "C:\fakepath\FEF-2025-2729.pdf"
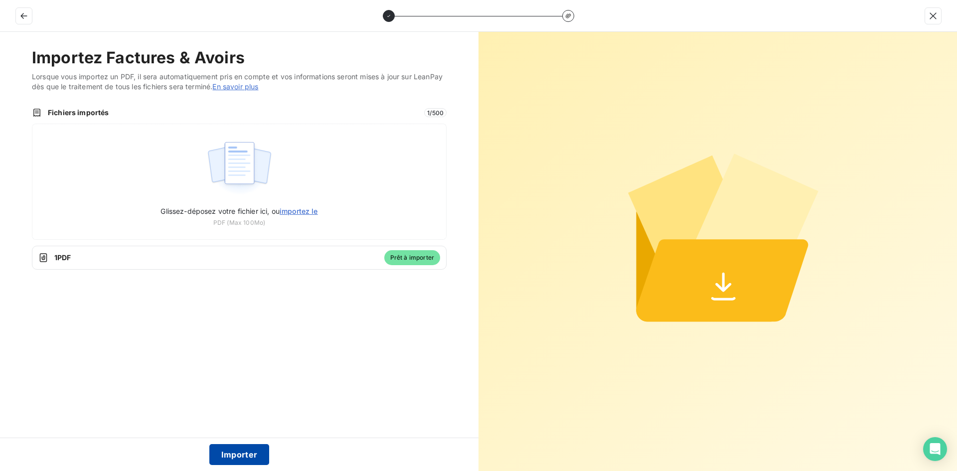
click at [239, 452] on button "Importer" at bounding box center [239, 454] width 60 height 21
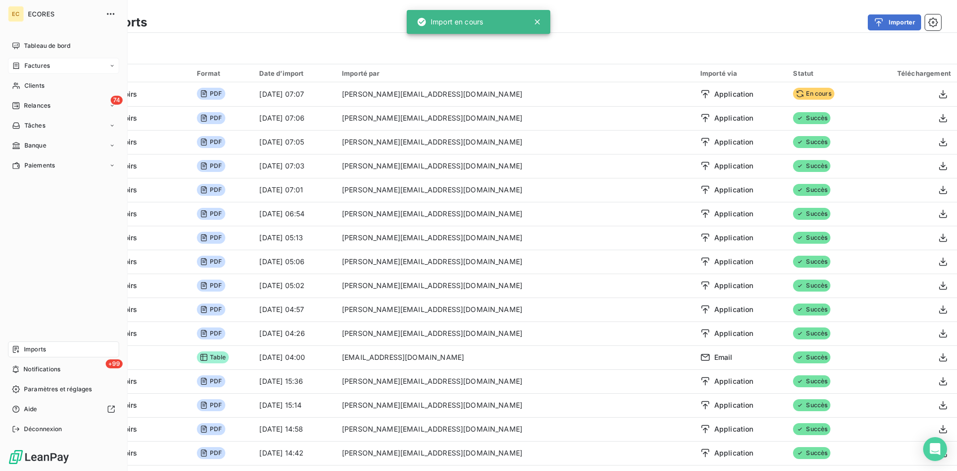
click at [21, 63] on div "Factures" at bounding box center [31, 65] width 38 height 9
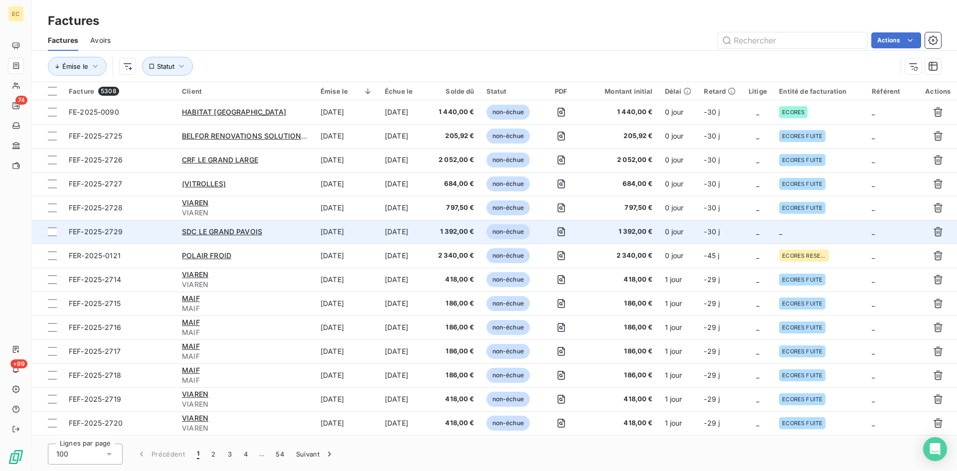
click at [427, 236] on td "[DATE]" at bounding box center [405, 232] width 53 height 24
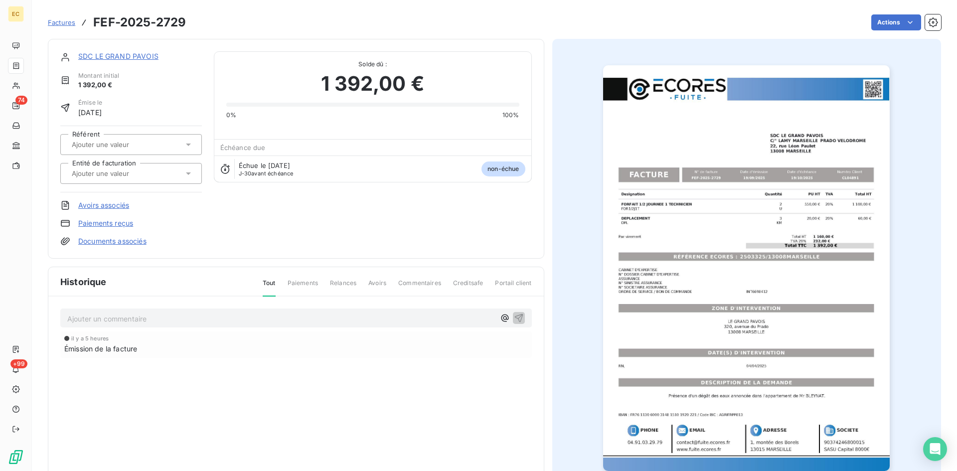
click at [129, 237] on link "Documents associés" at bounding box center [112, 241] width 68 height 10
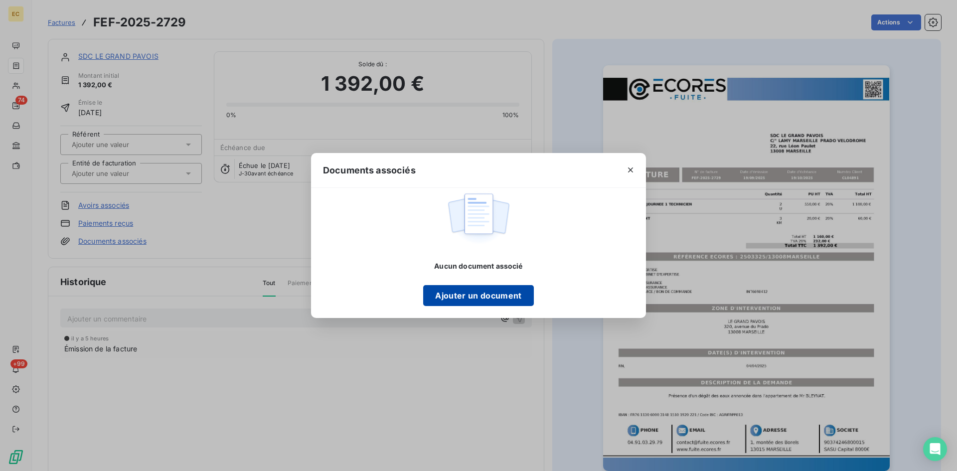
click at [491, 291] on button "Ajouter un document" at bounding box center [478, 295] width 110 height 21
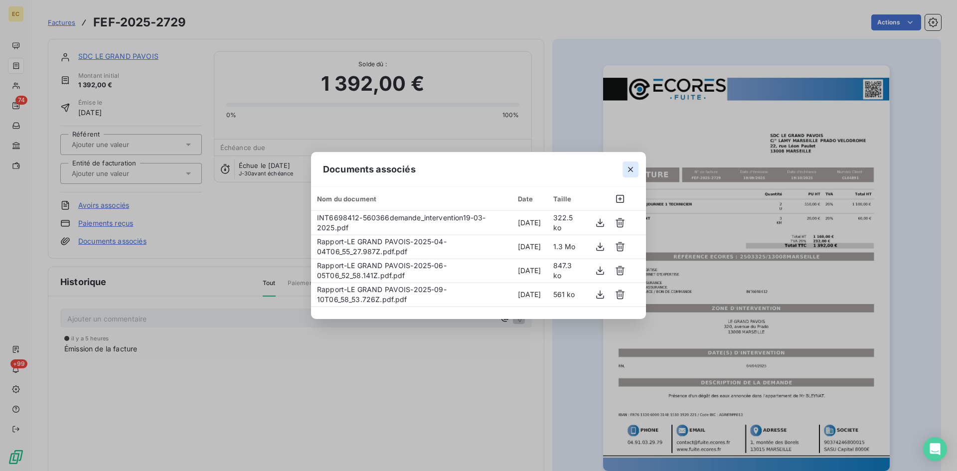
click at [632, 170] on icon "button" at bounding box center [630, 169] width 5 height 5
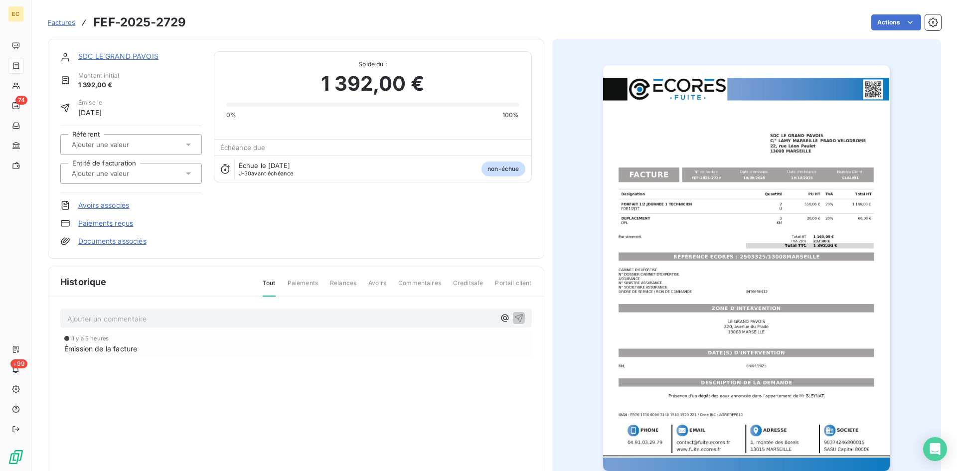
click at [161, 175] on div at bounding box center [126, 173] width 115 height 13
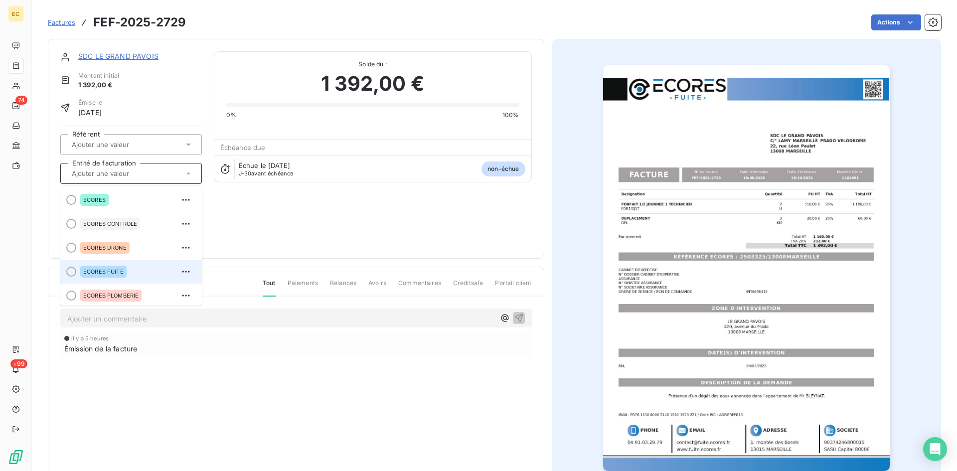
click at [113, 266] on div "ECORES FUITE" at bounding box center [103, 272] width 46 height 12
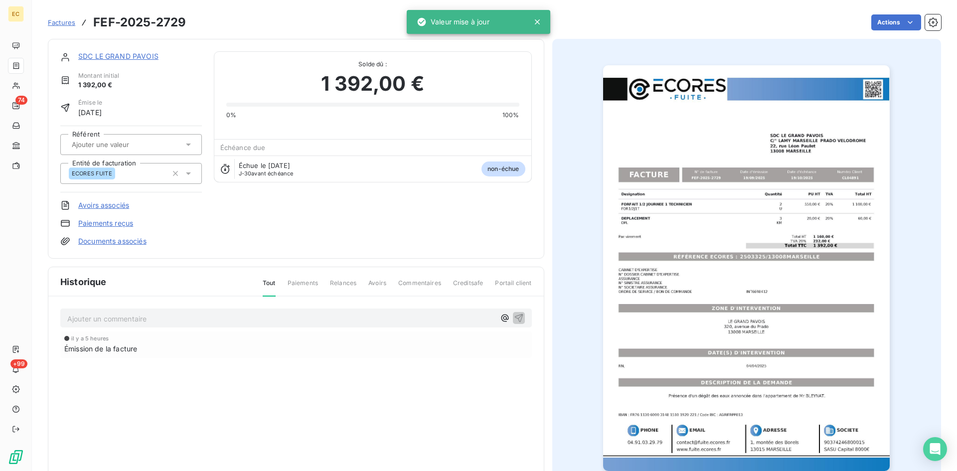
click at [124, 56] on link "SDC LE GRAND PAVOIS" at bounding box center [118, 56] width 80 height 8
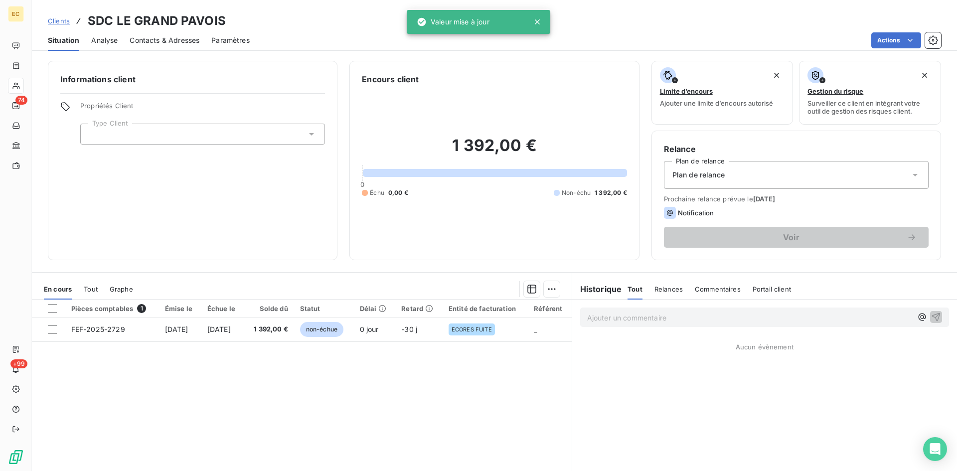
drag, startPoint x: 198, startPoint y: 138, endPoint x: 195, endPoint y: 144, distance: 6.2
click at [198, 138] on div at bounding box center [202, 134] width 245 height 21
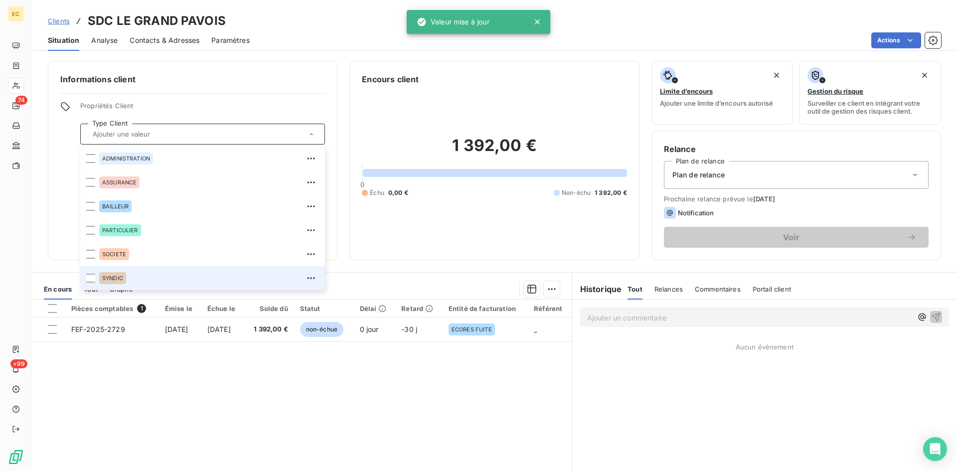
click at [162, 280] on div "SYNDIC" at bounding box center [209, 278] width 220 height 16
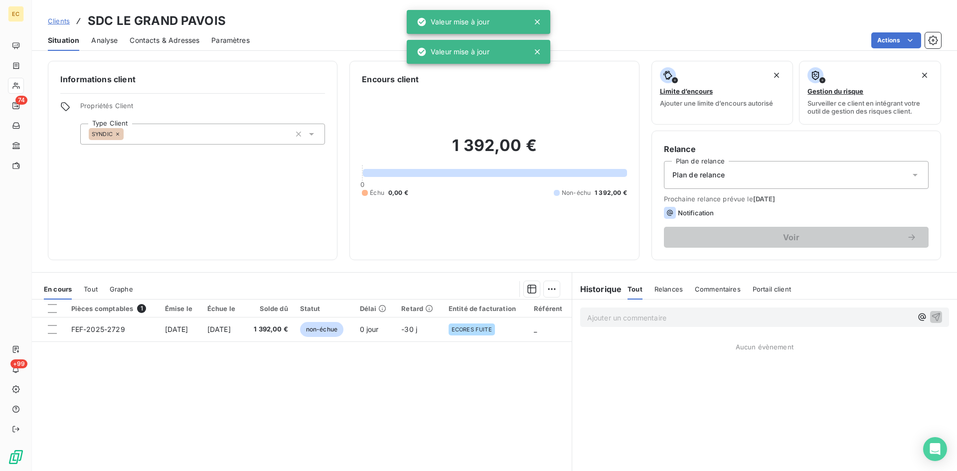
click at [764, 178] on div "Plan de relance" at bounding box center [796, 175] width 265 height 28
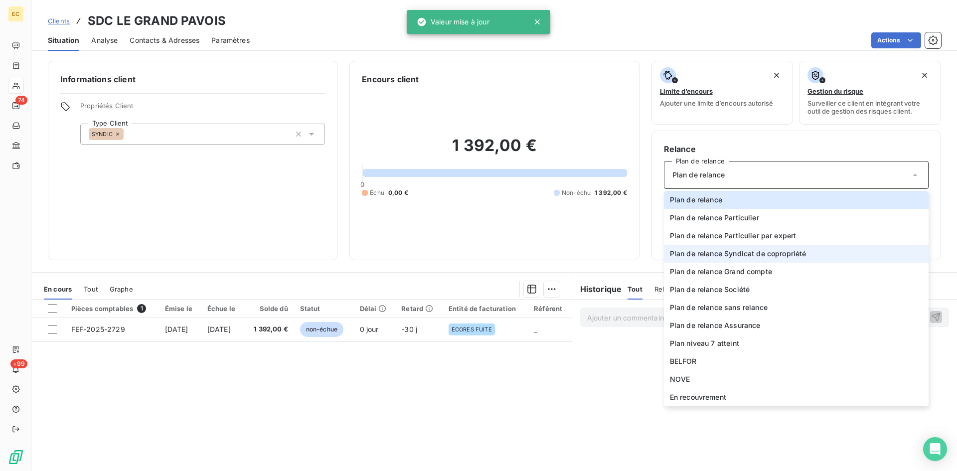
click at [777, 255] on span "Plan de relance Syndicat de copropriété" at bounding box center [738, 254] width 137 height 10
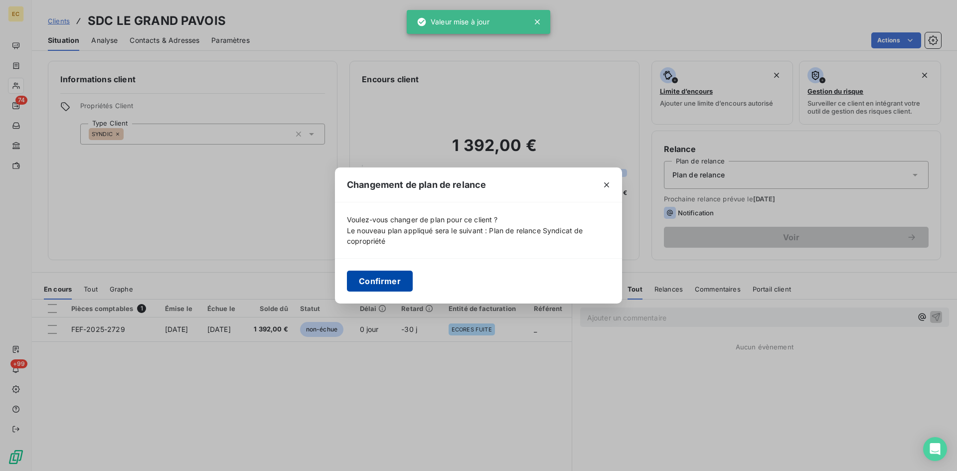
click at [367, 273] on button "Confirmer" at bounding box center [380, 281] width 66 height 21
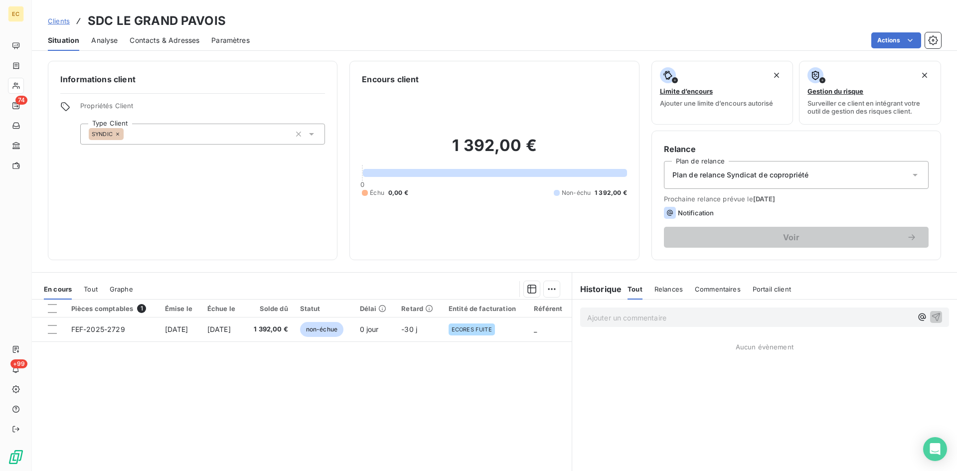
click at [184, 42] on span "Contacts & Adresses" at bounding box center [165, 40] width 70 height 10
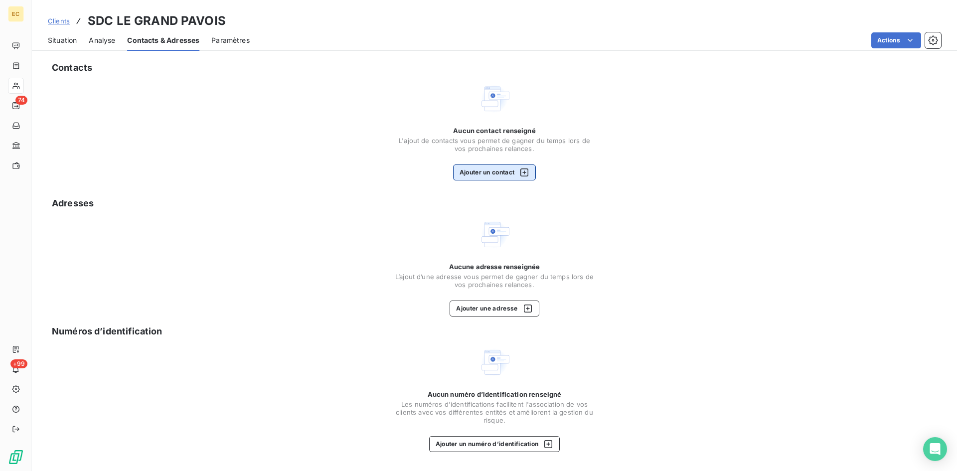
click at [498, 174] on button "Ajouter un contact" at bounding box center [494, 172] width 83 height 16
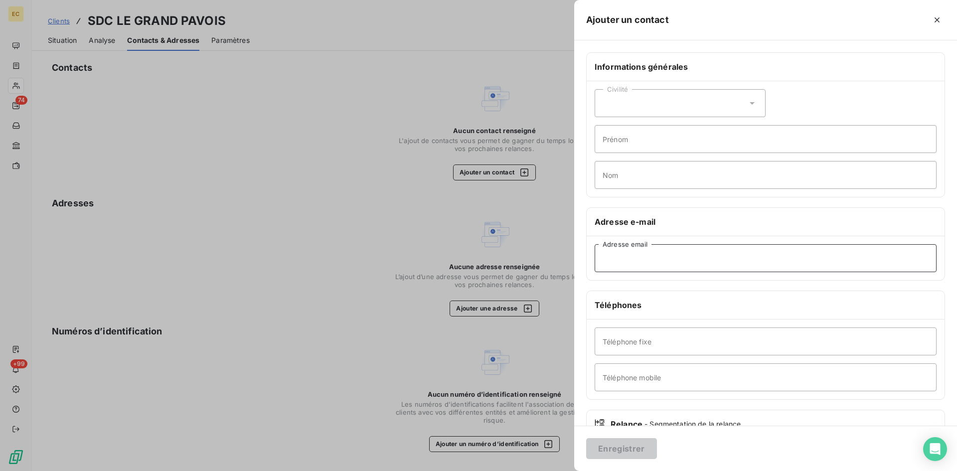
drag, startPoint x: 693, startPoint y: 263, endPoint x: 713, endPoint y: 263, distance: 19.9
click at [693, 263] on input "Adresse email" at bounding box center [766, 258] width 342 height 28
paste input "[PERSON_NAME] <[EMAIL_ADDRESS][DOMAIN_NAME]>"
click at [663, 260] on input "[PERSON_NAME] <[EMAIL_ADDRESS][DOMAIN_NAME]" at bounding box center [766, 258] width 342 height 28
type input "[EMAIL_ADDRESS][DOMAIN_NAME]"
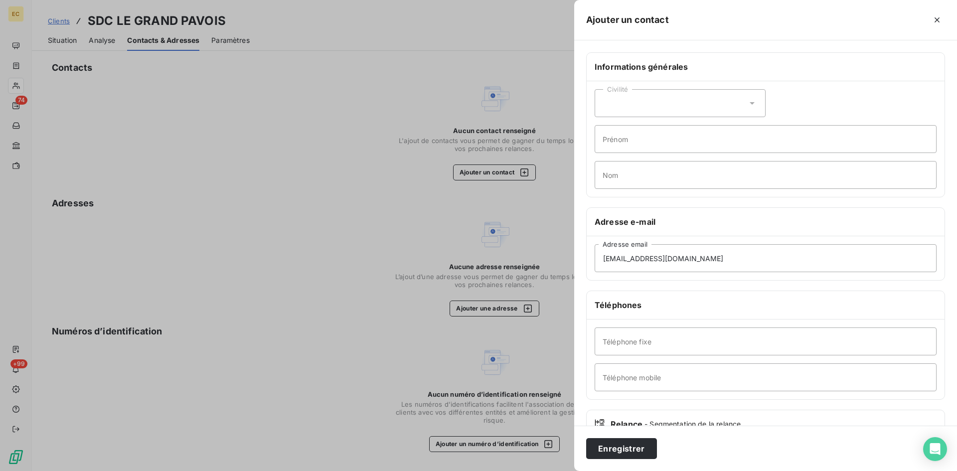
drag, startPoint x: 630, startPoint y: 454, endPoint x: 860, endPoint y: 360, distance: 248.6
click at [631, 454] on button "Enregistrer" at bounding box center [621, 448] width 71 height 21
